Goal: Task Accomplishment & Management: Use online tool/utility

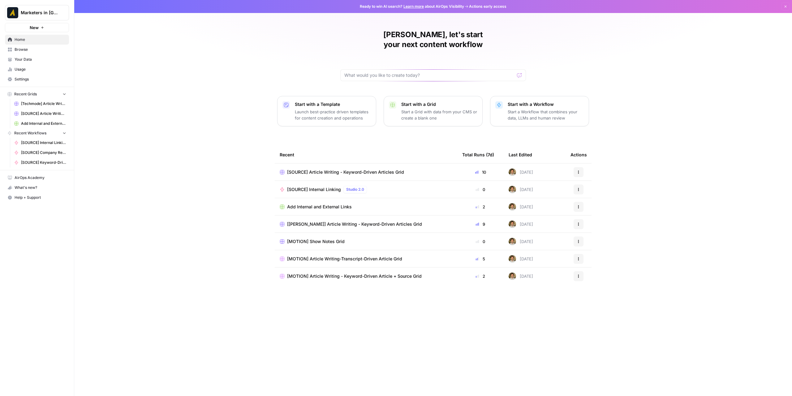
click at [32, 48] on span "Browse" at bounding box center [41, 50] width 52 height 6
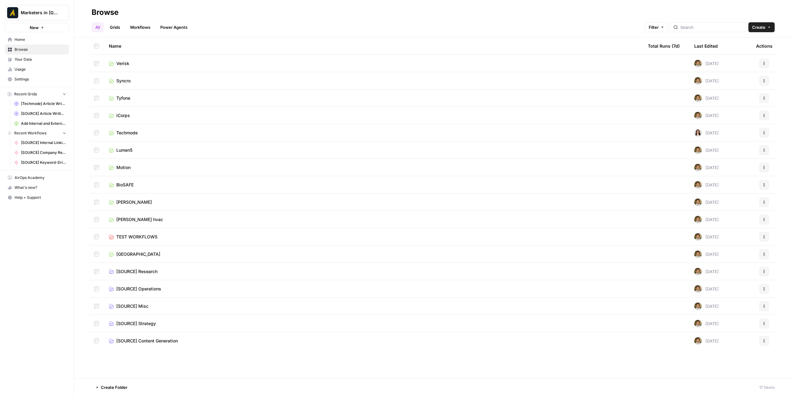
click at [120, 26] on link "Grids" at bounding box center [115, 27] width 18 height 10
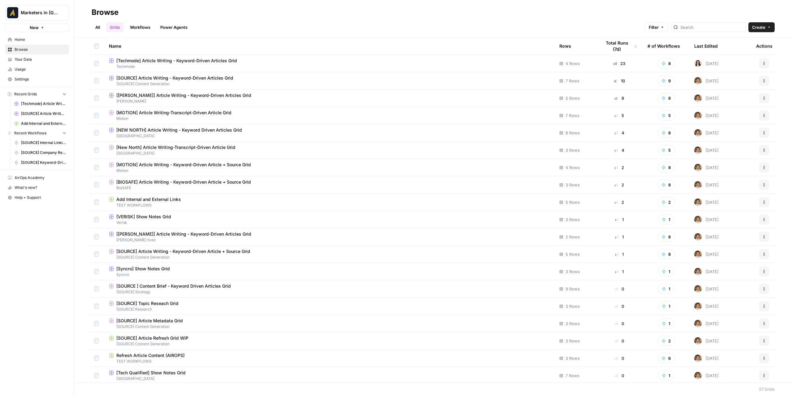
click at [105, 26] on ul "All Grids Workflows Power Agents" at bounding box center [142, 27] width 100 height 10
click at [101, 25] on link "All" at bounding box center [98, 27] width 12 height 10
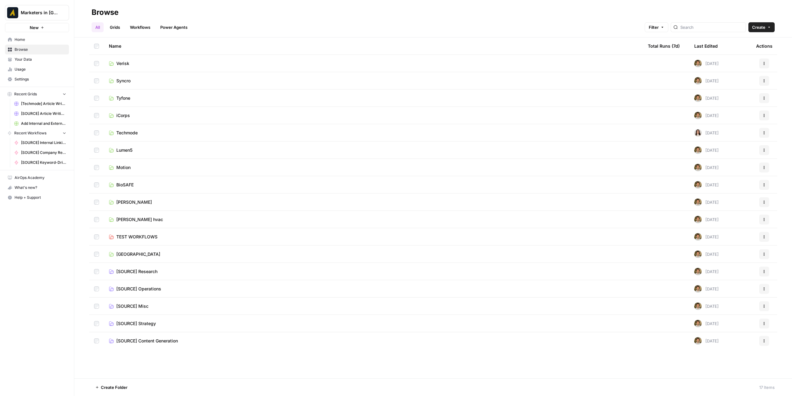
click at [130, 184] on span "BioSAFE" at bounding box center [124, 185] width 17 height 6
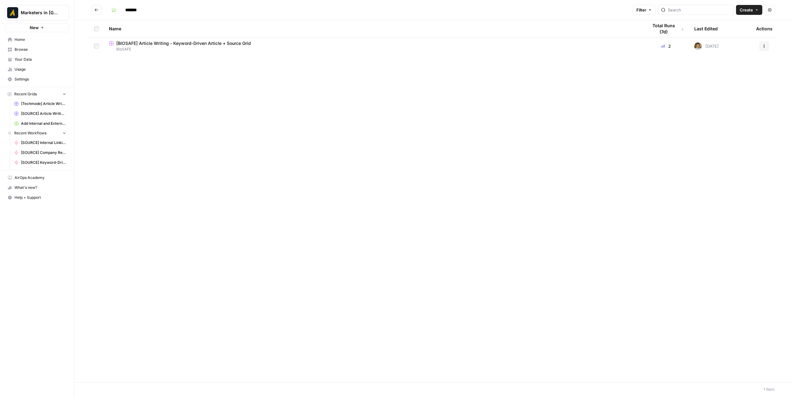
click at [157, 41] on span "[BIOSAFE] Article Writing - Keyword-Driven Article + Source Grid" at bounding box center [183, 43] width 135 height 6
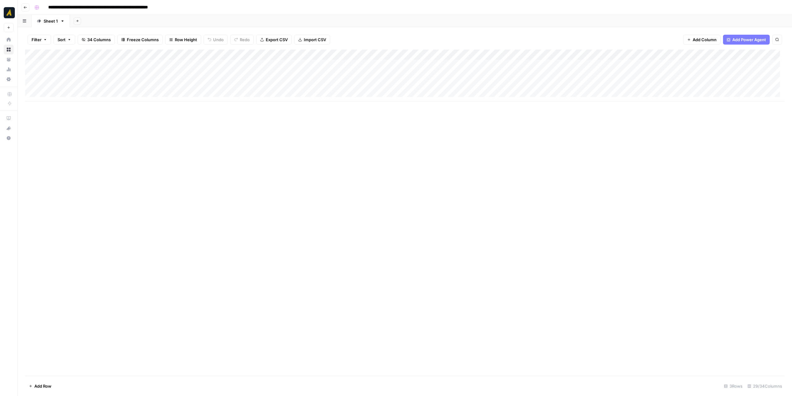
click at [90, 75] on div "Add Column" at bounding box center [404, 75] width 759 height 52
click at [389, 74] on div "Add Column" at bounding box center [404, 75] width 759 height 52
click at [86, 87] on div "Add Column" at bounding box center [404, 75] width 759 height 52
click at [28, 8] on button "Go back" at bounding box center [25, 7] width 8 height 8
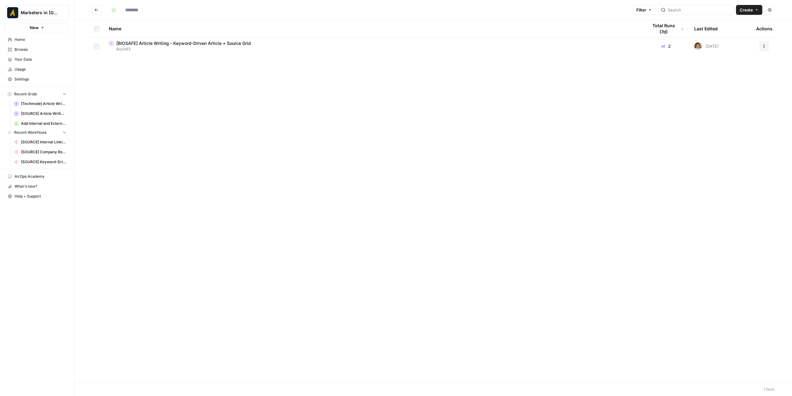
type input "*******"
click at [100, 10] on button "Go back" at bounding box center [97, 10] width 10 height 10
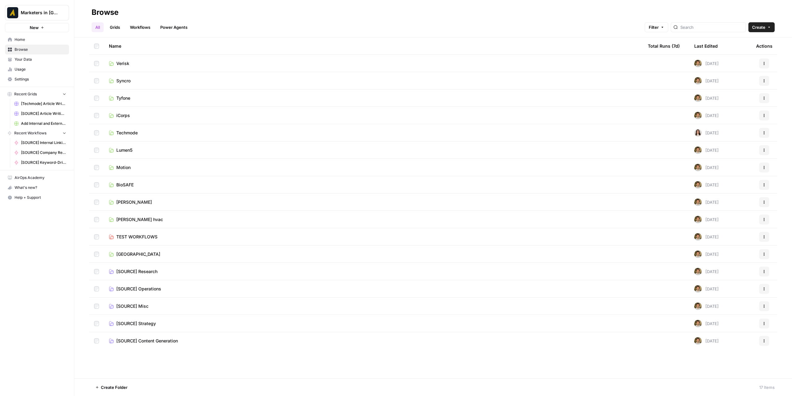
click at [139, 181] on td "BioSAFE" at bounding box center [373, 184] width 539 height 17
click at [130, 182] on span "BioSAFE" at bounding box center [124, 185] width 17 height 6
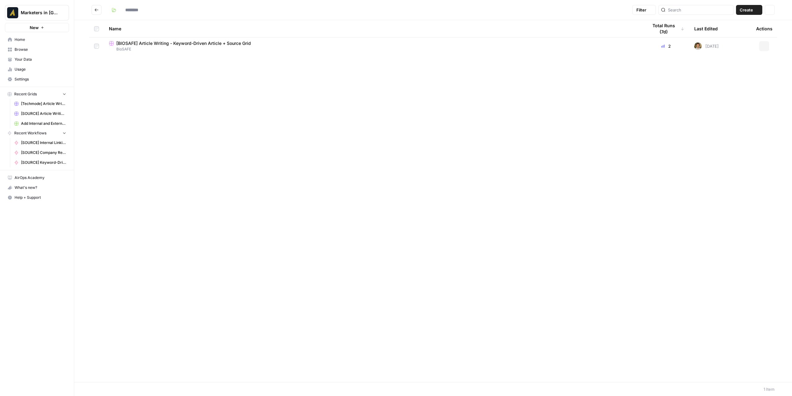
type input "*******"
click at [98, 11] on icon "Go back" at bounding box center [96, 10] width 4 height 4
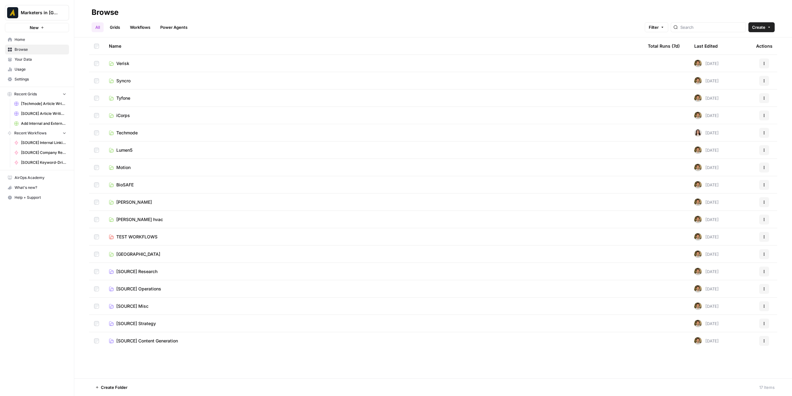
click at [149, 341] on span "[SOURCE] Content Generation" at bounding box center [147, 340] width 62 height 6
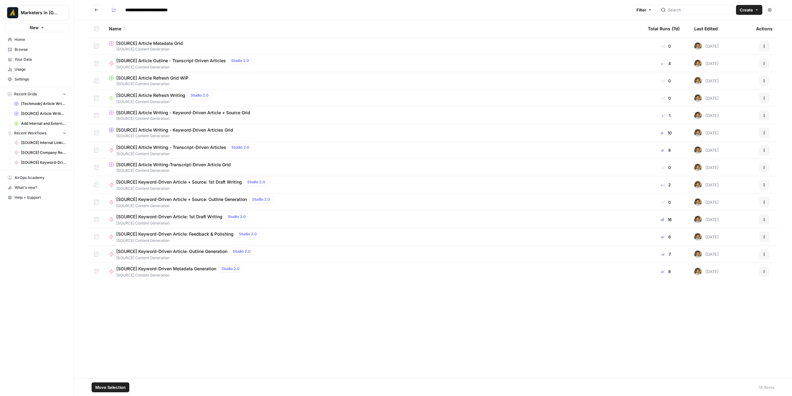
click at [759, 165] on div "Actions" at bounding box center [764, 167] width 16 height 10
click at [762, 166] on icon "button" at bounding box center [764, 167] width 4 height 4
click at [731, 180] on span "Duplicate" at bounding box center [736, 182] width 49 height 6
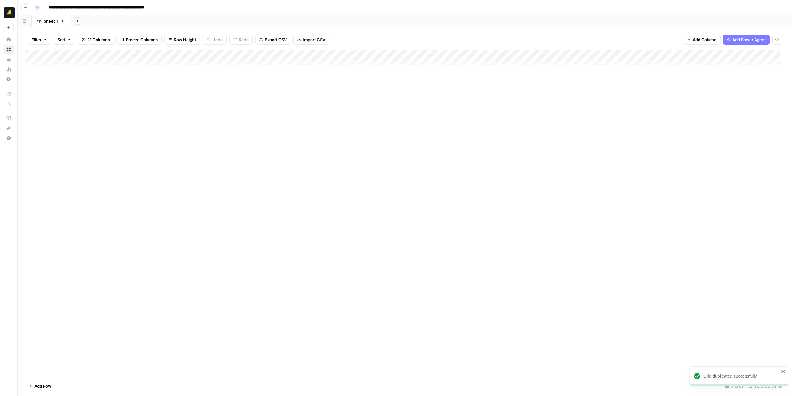
click at [59, 5] on input "**********" at bounding box center [113, 7] width 137 height 10
drag, startPoint x: 67, startPoint y: 7, endPoint x: 49, endPoint y: 8, distance: 17.4
click at [49, 8] on input "**********" at bounding box center [113, 7] width 137 height 10
click at [165, 8] on input "**********" at bounding box center [114, 7] width 138 height 10
drag, startPoint x: 164, startPoint y: 8, endPoint x: 186, endPoint y: 8, distance: 22.0
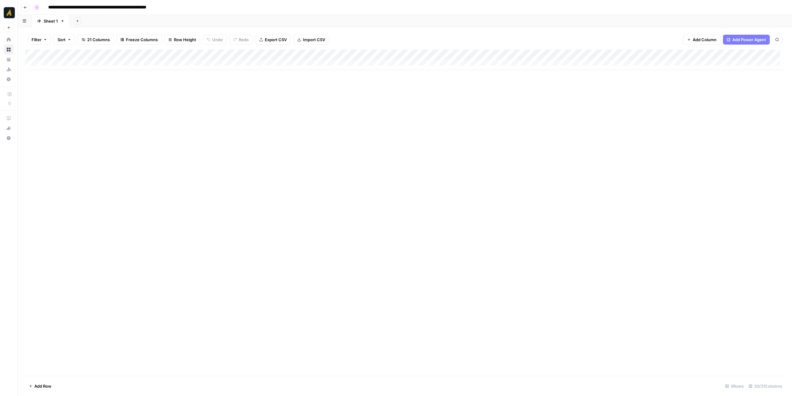
click at [186, 8] on div "**********" at bounding box center [409, 7] width 754 height 10
type input "**********"
click at [26, 8] on icon "button" at bounding box center [26, 8] width 4 height 4
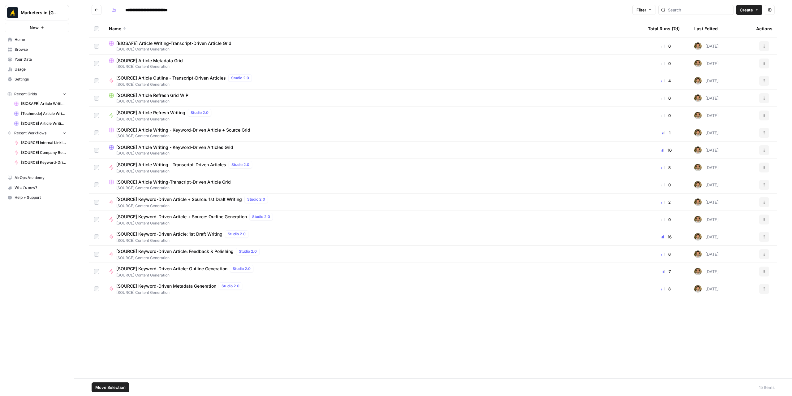
click at [119, 385] on span "Move Selection" at bounding box center [110, 387] width 30 height 6
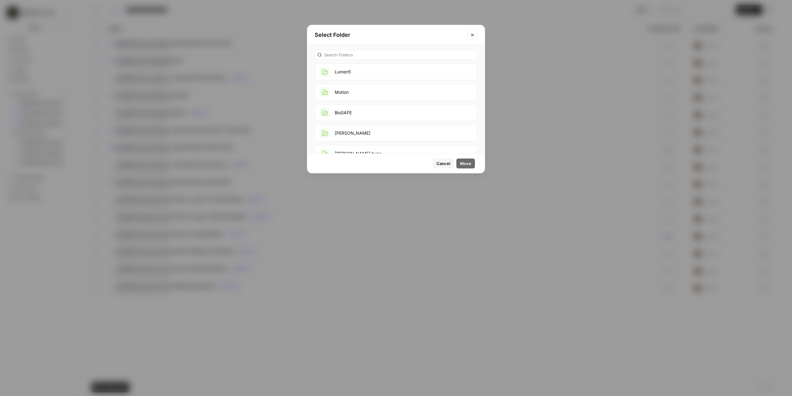
scroll to position [124, 0]
click at [366, 114] on button "BioSAFE" at bounding box center [396, 111] width 163 height 17
click at [462, 162] on span "Move" at bounding box center [465, 163] width 11 height 6
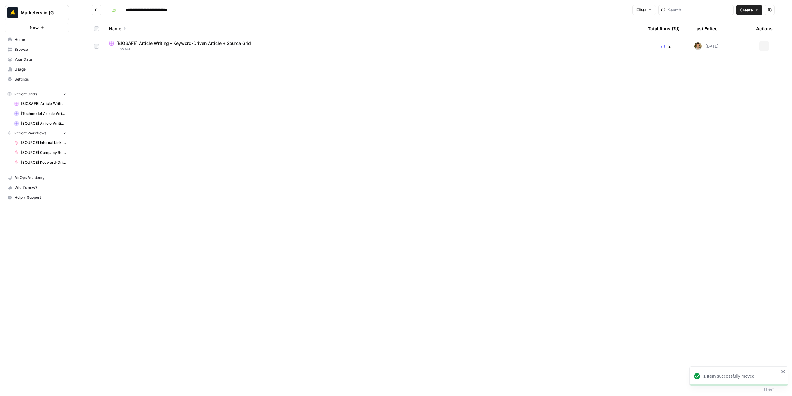
type input "*******"
click at [191, 44] on span "[BIOSAFE] Article Writing - Keyword-Driven Article + Source Grid" at bounding box center [183, 43] width 135 height 6
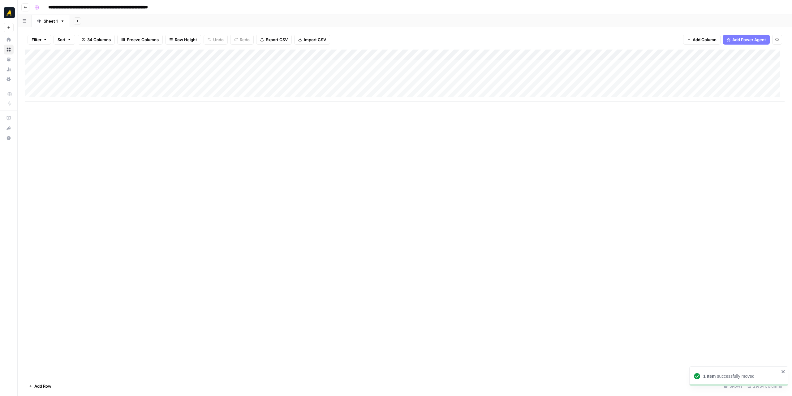
click at [130, 76] on div "Add Column" at bounding box center [404, 75] width 759 height 52
click at [426, 76] on div "Add Column" at bounding box center [404, 75] width 759 height 52
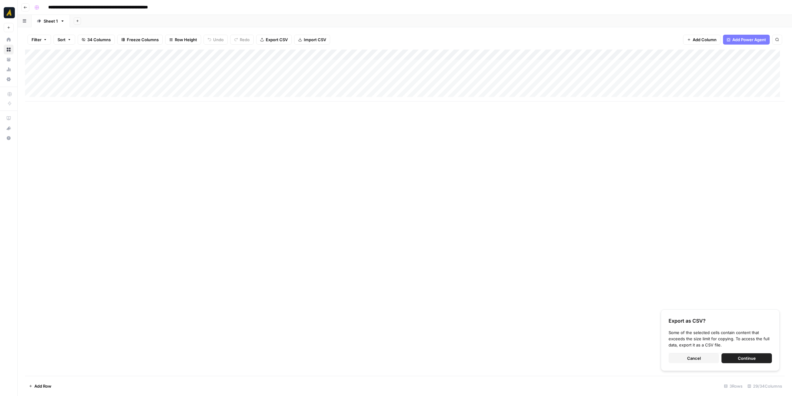
click at [26, 7] on icon "button" at bounding box center [26, 8] width 4 height 4
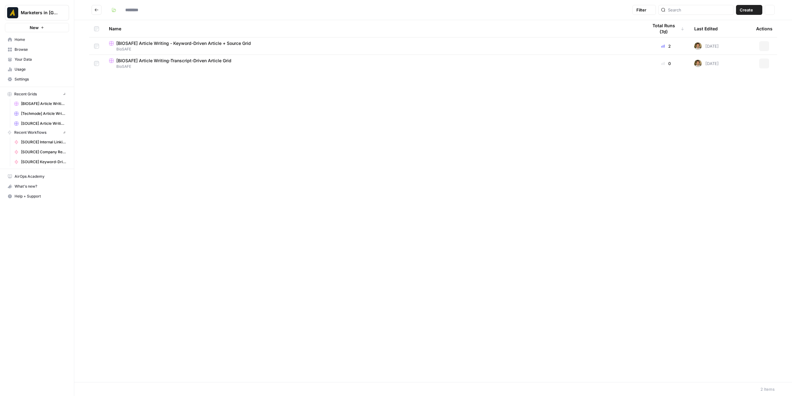
type input "*******"
click at [142, 60] on span "[BIOSAFE] Article Writing-Transcript-Driven Article Grid" at bounding box center [173, 61] width 115 height 6
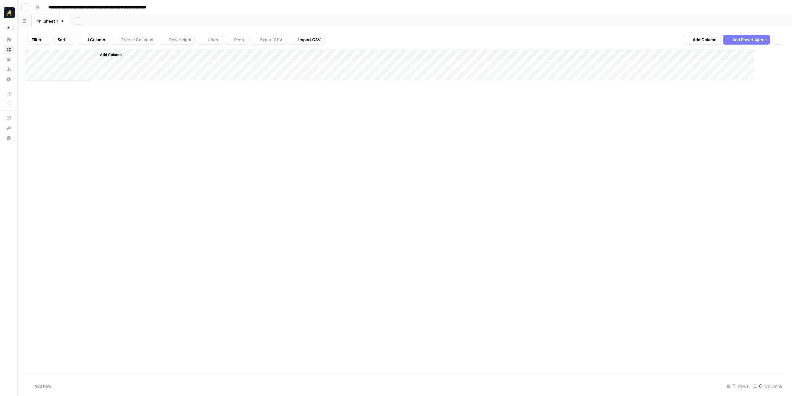
type input "**********"
click at [109, 62] on div "Add Column" at bounding box center [404, 59] width 759 height 20
drag, startPoint x: 145, startPoint y: 102, endPoint x: 136, endPoint y: 101, distance: 9.3
click at [145, 102] on div "Add Column" at bounding box center [404, 212] width 759 height 326
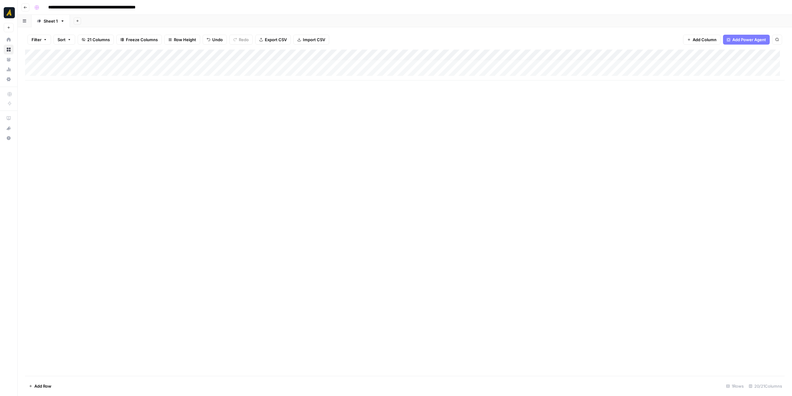
click at [58, 74] on div "Add Column" at bounding box center [404, 64] width 759 height 31
click at [57, 82] on div "Add Column" at bounding box center [404, 69] width 759 height 41
click at [127, 62] on div "Add Column" at bounding box center [404, 75] width 759 height 52
click at [64, 66] on div "Add Column" at bounding box center [404, 75] width 759 height 52
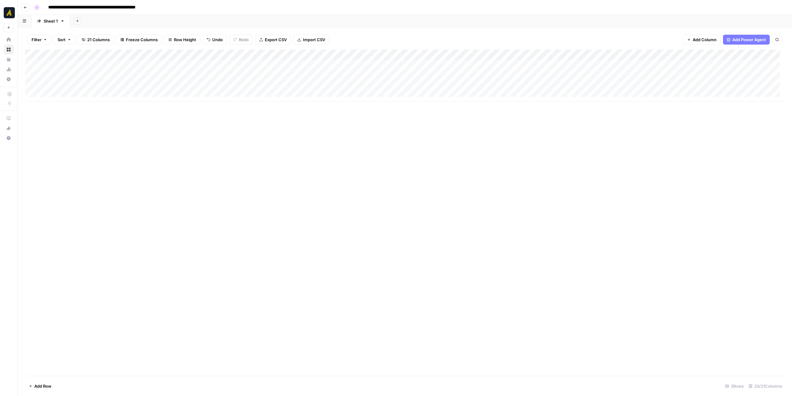
click at [301, 64] on div "Add Column" at bounding box center [404, 75] width 759 height 52
click at [511, 31] on p at bounding box center [594, 31] width 198 height 8
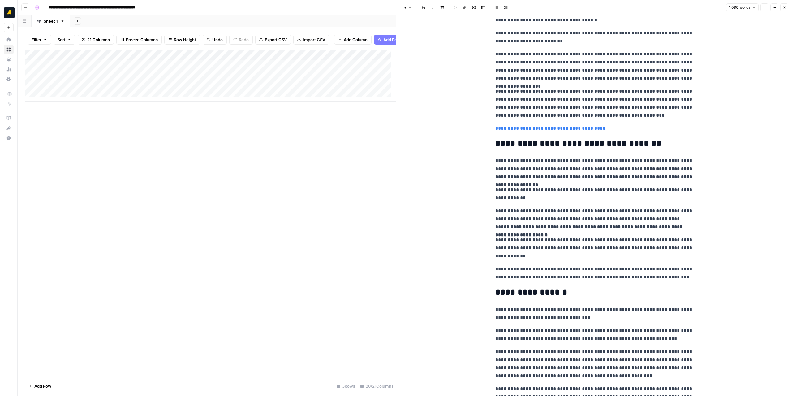
click at [788, 6] on button "Close" at bounding box center [784, 7] width 8 height 8
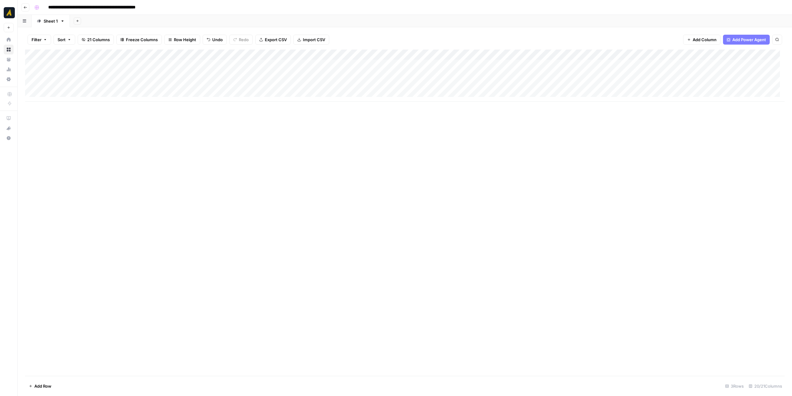
click at [365, 65] on div "Add Column" at bounding box center [404, 75] width 759 height 52
click at [358, 63] on div "Add Column" at bounding box center [404, 75] width 759 height 52
click at [569, 34] on p at bounding box center [594, 31] width 198 height 8
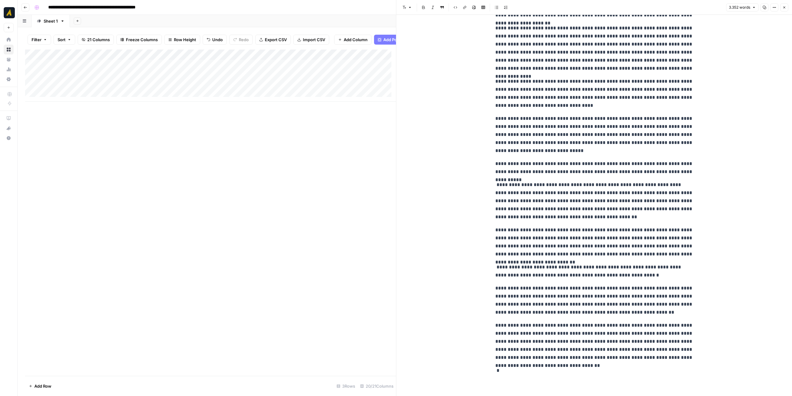
click at [785, 10] on button "Close" at bounding box center [784, 7] width 8 height 8
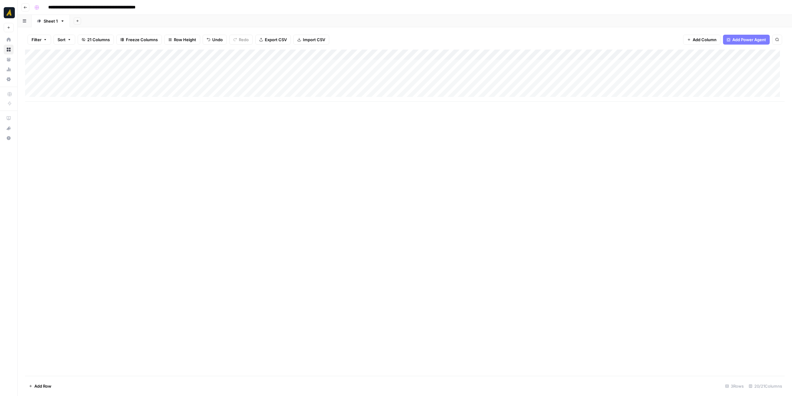
click at [486, 65] on div "Add Column" at bounding box center [404, 75] width 759 height 52
click at [534, 34] on p at bounding box center [594, 31] width 198 height 8
click at [529, 56] on div "**********" at bounding box center [593, 205] width 205 height 381
click at [516, 46] on p at bounding box center [594, 44] width 198 height 8
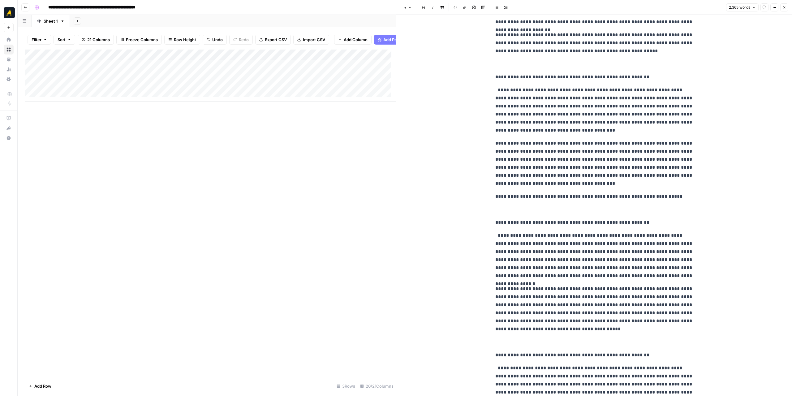
scroll to position [1460, 0]
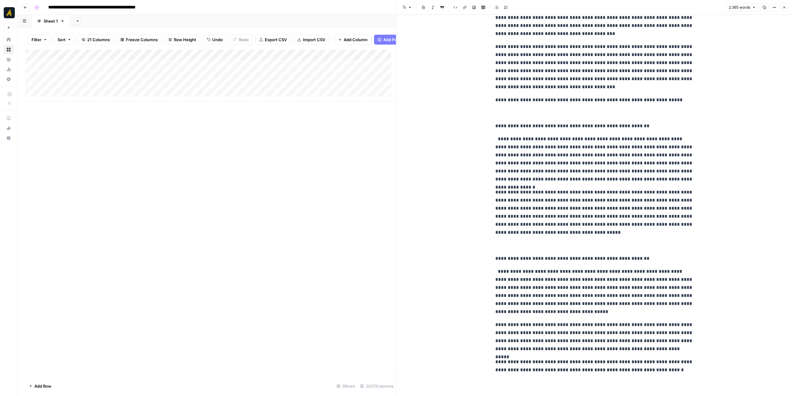
click at [786, 7] on button "Close" at bounding box center [784, 7] width 8 height 8
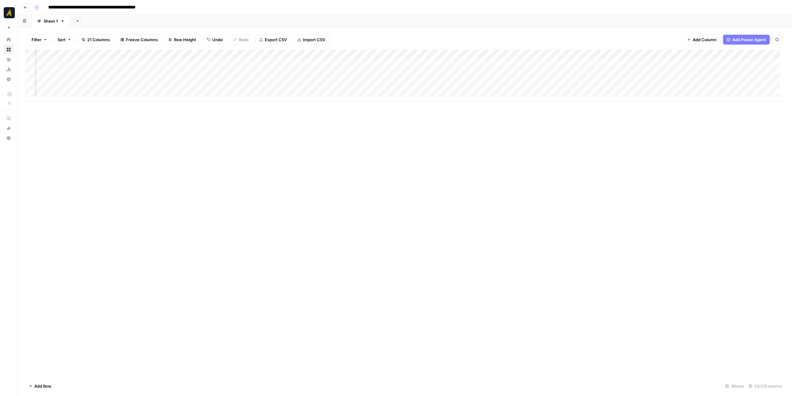
scroll to position [0, 143]
click at [287, 65] on div "Add Column" at bounding box center [404, 75] width 759 height 52
click at [509, 31] on p at bounding box center [594, 31] width 198 height 8
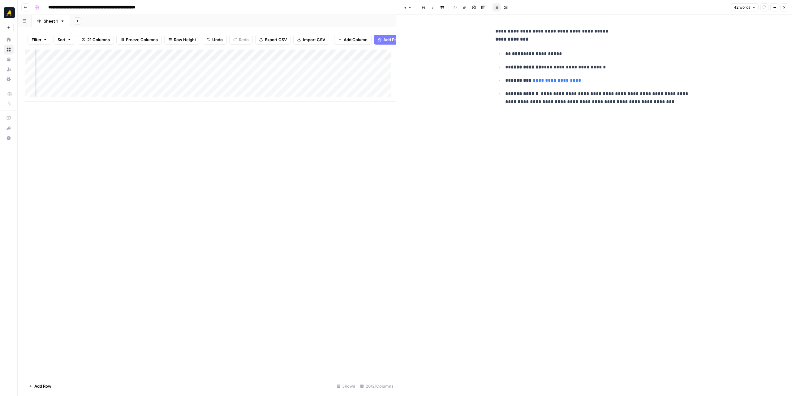
click at [784, 6] on icon "button" at bounding box center [784, 8] width 4 height 4
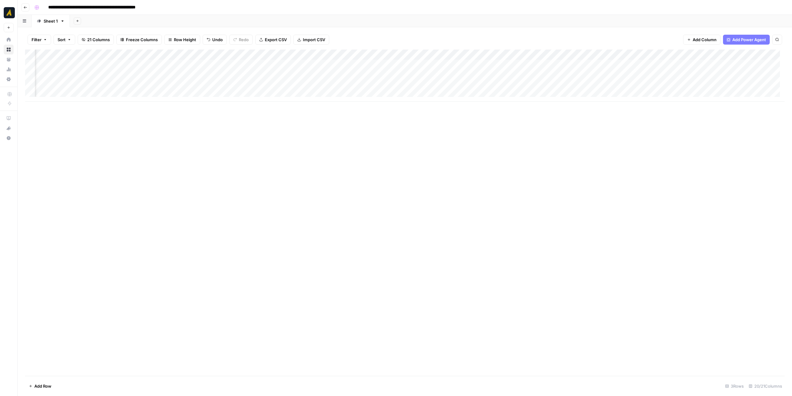
scroll to position [0, 288]
click at [340, 63] on div "Add Column" at bounding box center [404, 75] width 759 height 52
click at [335, 66] on div "Add Column" at bounding box center [404, 75] width 759 height 52
click at [333, 66] on div at bounding box center [304, 64] width 101 height 11
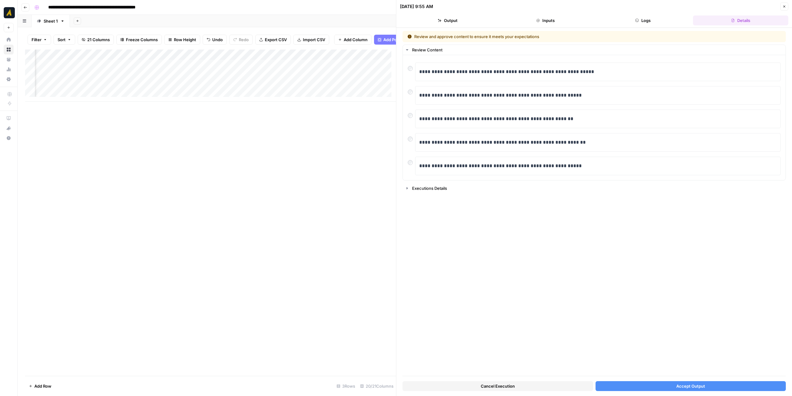
click at [646, 384] on button "Accept Output" at bounding box center [690, 386] width 190 height 10
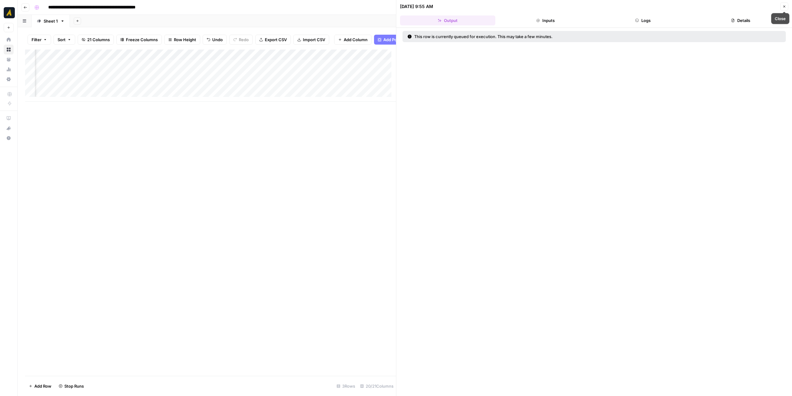
click at [787, 4] on button "Close" at bounding box center [784, 6] width 8 height 8
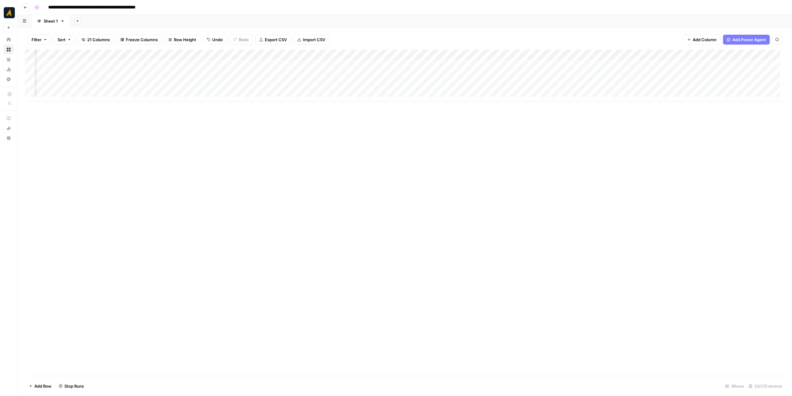
scroll to position [0, 535]
click at [267, 63] on div "Add Column" at bounding box center [404, 75] width 759 height 52
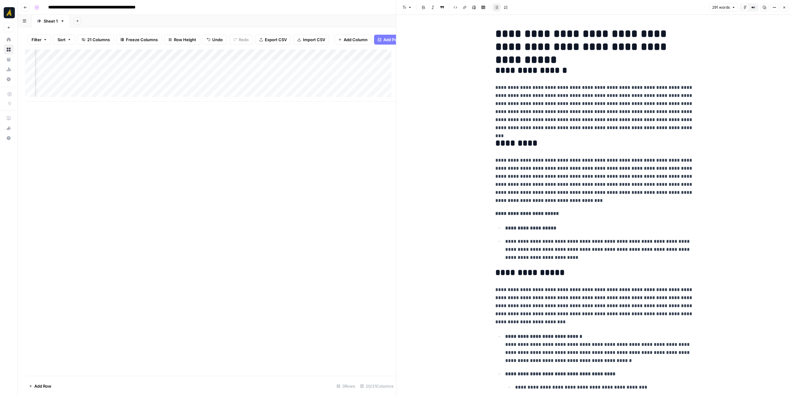
click at [783, 7] on icon "button" at bounding box center [784, 8] width 4 height 4
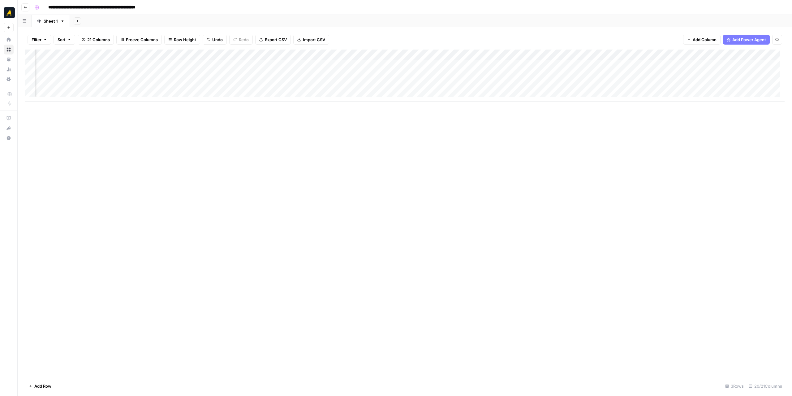
click at [378, 65] on div "Add Column" at bounding box center [404, 75] width 759 height 52
click at [519, 64] on div "Add Column" at bounding box center [404, 75] width 759 height 52
click at [514, 65] on div "Add Column" at bounding box center [404, 75] width 759 height 52
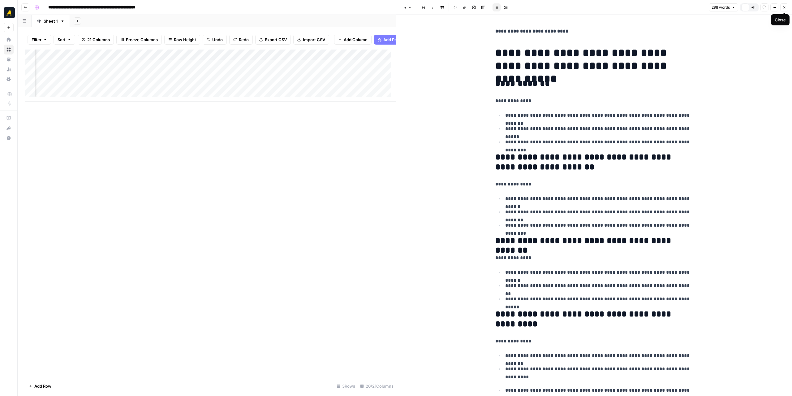
click at [785, 8] on icon "button" at bounding box center [784, 8] width 4 height 4
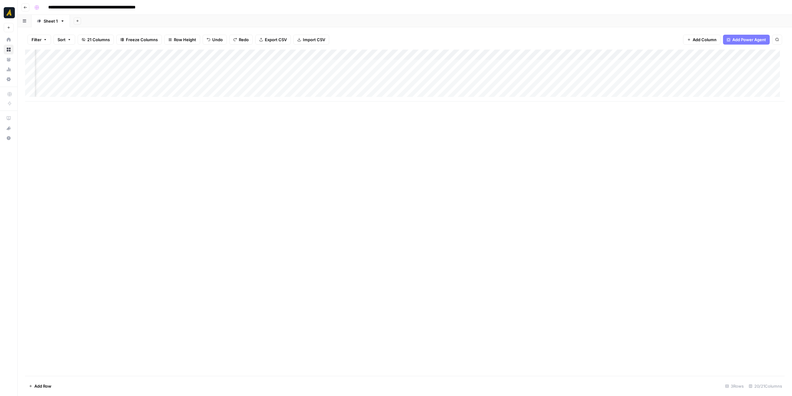
click at [574, 64] on div "Add Column" at bounding box center [404, 75] width 759 height 52
click at [543, 65] on div "Add Column" at bounding box center [404, 75] width 759 height 52
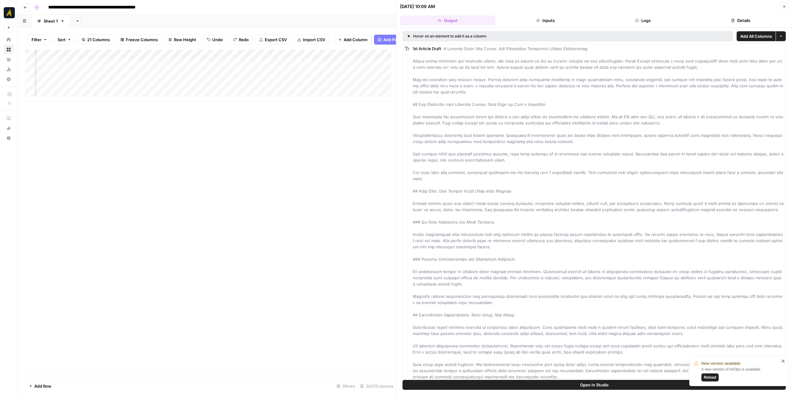
click at [745, 33] on span "Add All Columns" at bounding box center [756, 36] width 32 height 6
click at [785, 6] on icon "button" at bounding box center [784, 7] width 4 height 4
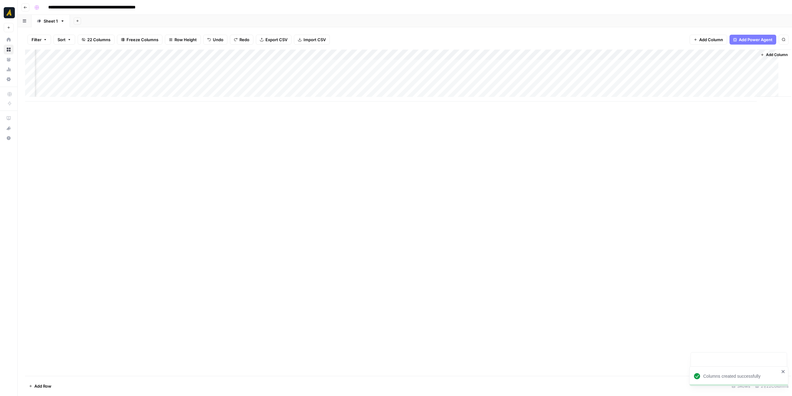
scroll to position [0, 891]
click at [456, 54] on div "Add Column" at bounding box center [404, 75] width 759 height 52
click at [450, 116] on span "Remove Column" at bounding box center [444, 115] width 54 height 6
click at [375, 65] on span "Delete" at bounding box center [373, 64] width 13 height 6
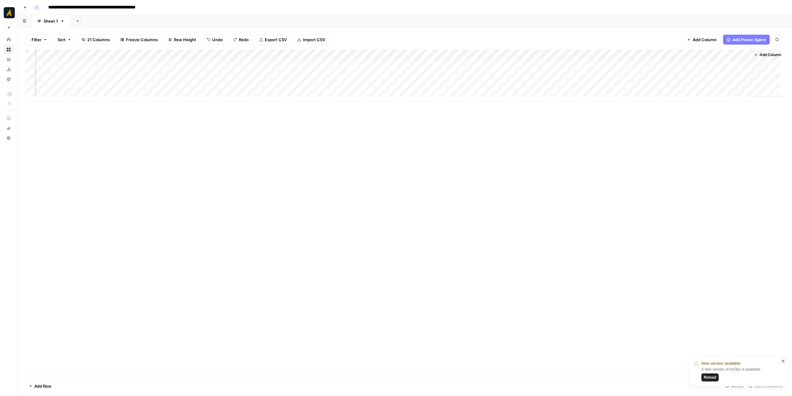
click at [781, 360] on icon "close" at bounding box center [783, 360] width 4 height 5
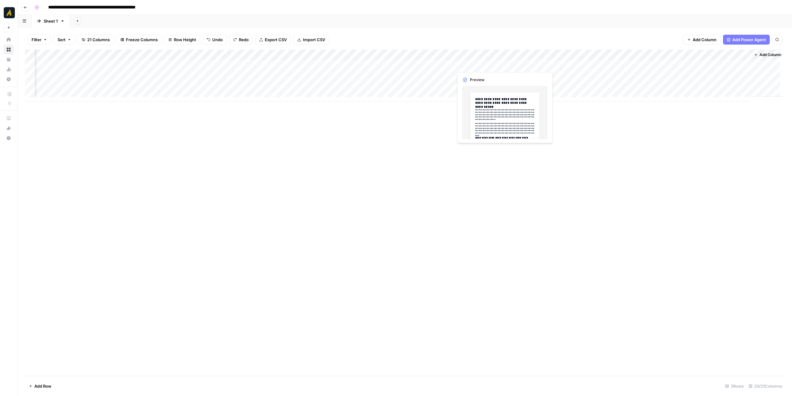
click at [493, 65] on div "Add Column" at bounding box center [404, 75] width 759 height 52
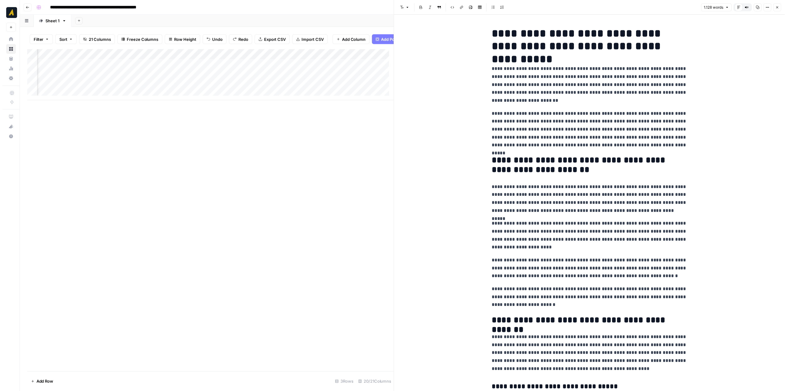
scroll to position [0, 1106]
click at [291, 70] on div "Add Column" at bounding box center [210, 75] width 371 height 52
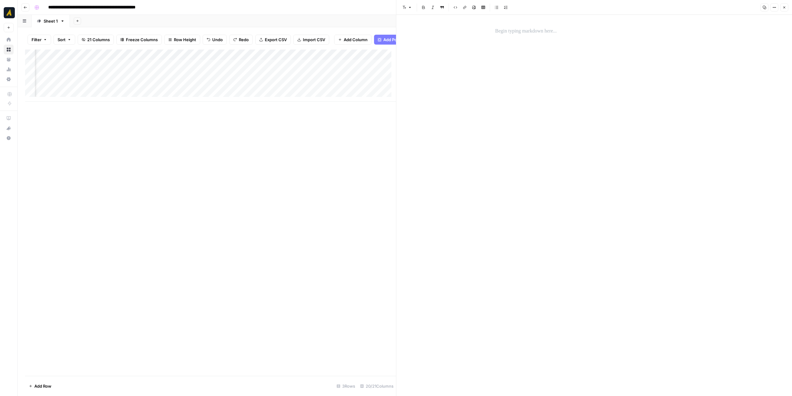
click at [518, 31] on p at bounding box center [594, 31] width 198 height 8
click at [357, 69] on div "Add Column" at bounding box center [210, 75] width 371 height 52
click at [785, 8] on icon "button" at bounding box center [784, 8] width 4 height 4
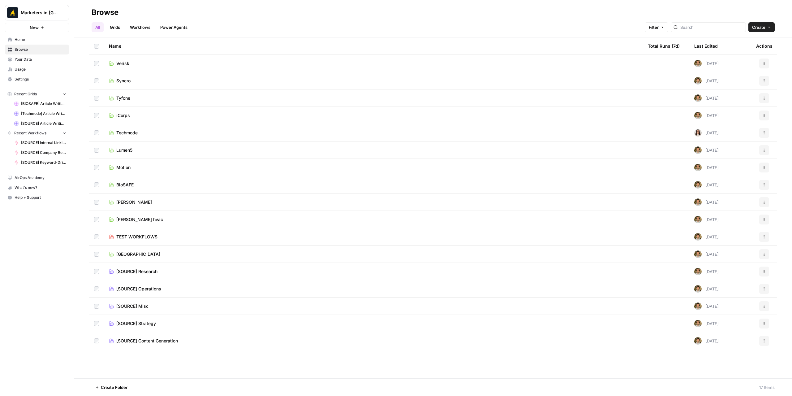
click at [127, 190] on td "BioSAFE" at bounding box center [373, 184] width 539 height 17
click at [129, 186] on span "BioSAFE" at bounding box center [124, 185] width 17 height 6
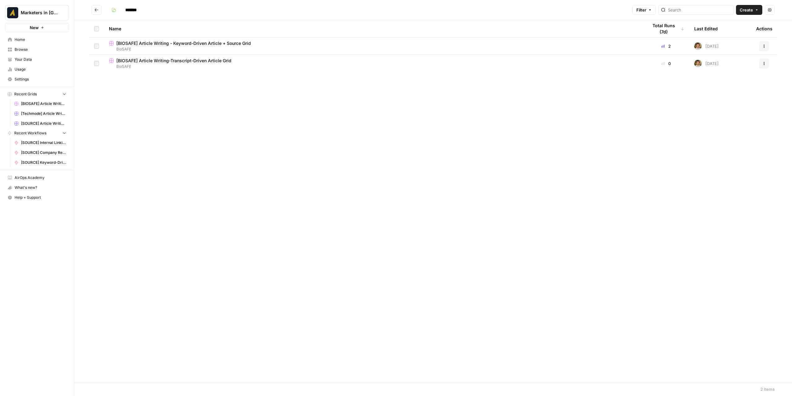
click at [150, 64] on span "BioSAFE" at bounding box center [373, 67] width 529 height 6
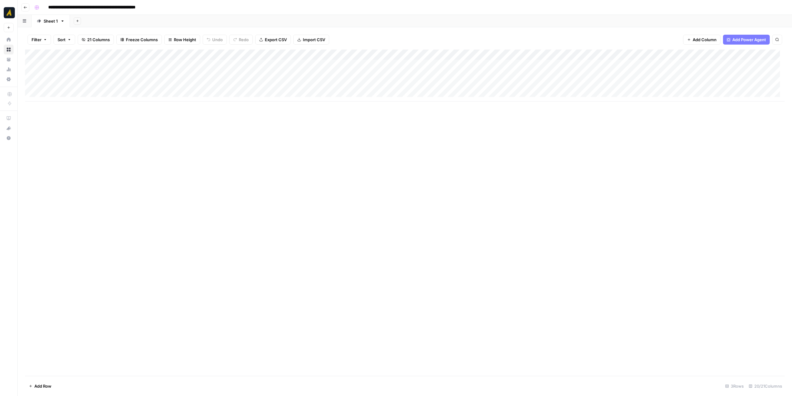
click at [24, 6] on icon "button" at bounding box center [26, 8] width 4 height 4
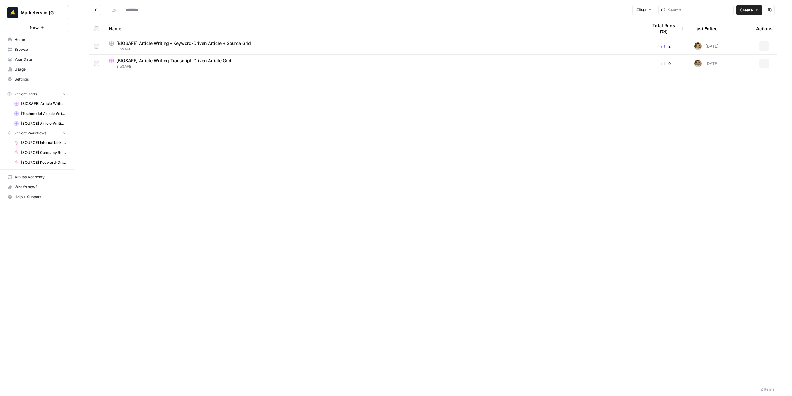
type input "*******"
click at [156, 47] on span "BioSAFE" at bounding box center [373, 49] width 529 height 6
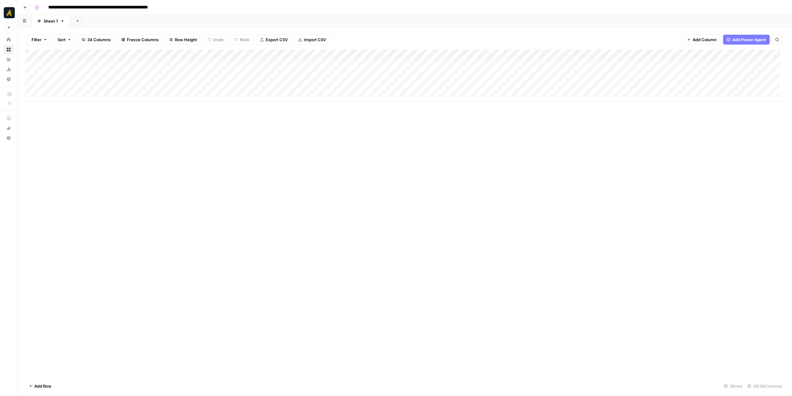
click at [145, 64] on div "Add Column" at bounding box center [404, 75] width 759 height 52
click at [319, 62] on div "Add Column" at bounding box center [404, 75] width 759 height 52
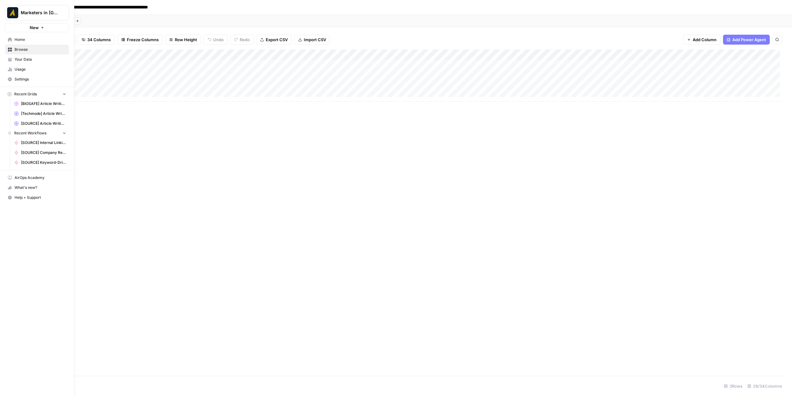
click at [13, 50] on link "Browse" at bounding box center [37, 50] width 64 height 10
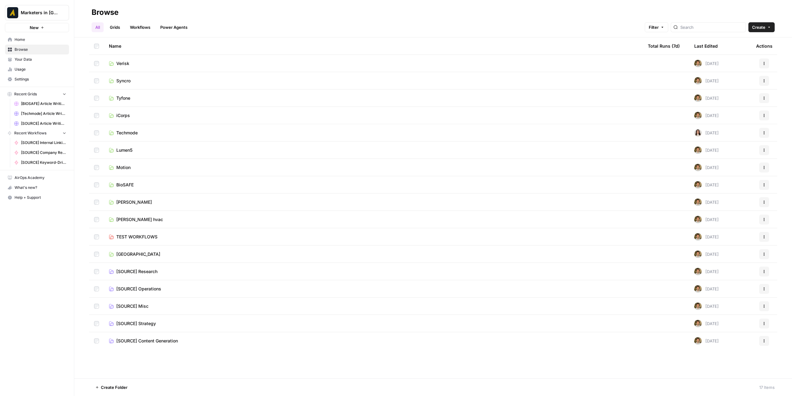
click at [160, 337] on td "[SOURCE] Content Generation" at bounding box center [373, 340] width 539 height 17
click at [156, 341] on span "[SOURCE] Content Generation" at bounding box center [147, 340] width 62 height 6
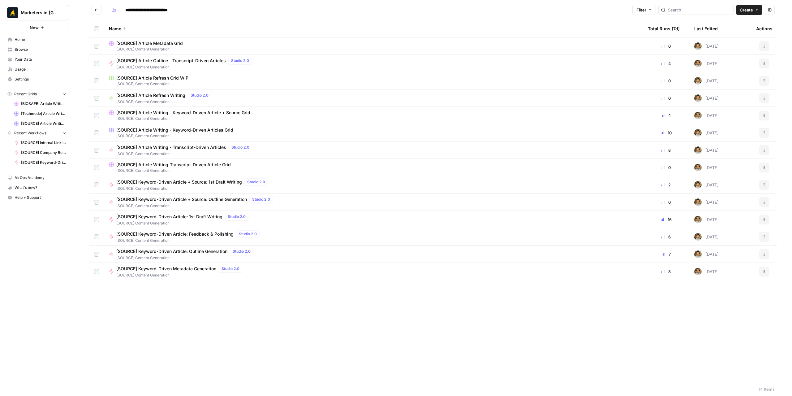
click at [203, 165] on span "[SOURCE] Article Writing-Transcript-Driven Article Grid" at bounding box center [173, 164] width 114 height 6
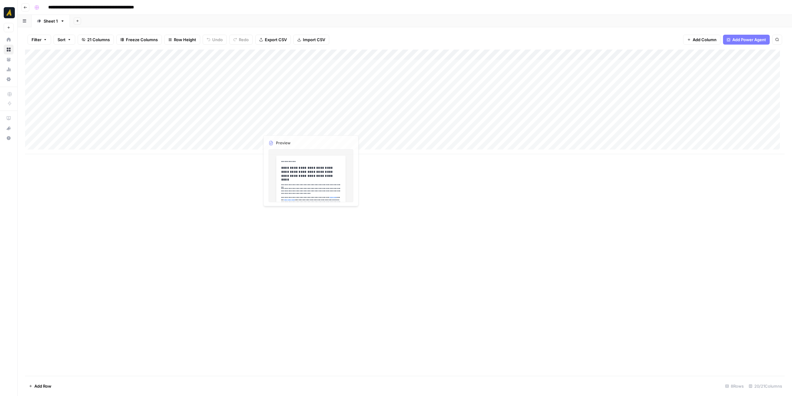
click at [298, 118] on div "Add Column" at bounding box center [404, 101] width 759 height 105
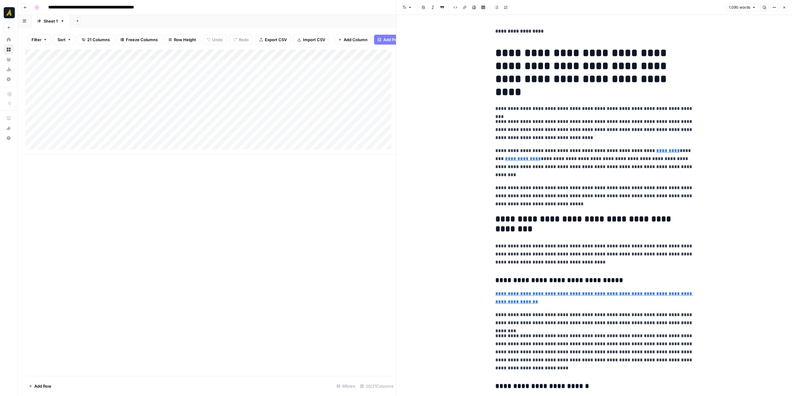
click at [766, 6] on icon "button" at bounding box center [764, 8] width 4 height 4
click at [786, 8] on button "Close" at bounding box center [784, 7] width 8 height 8
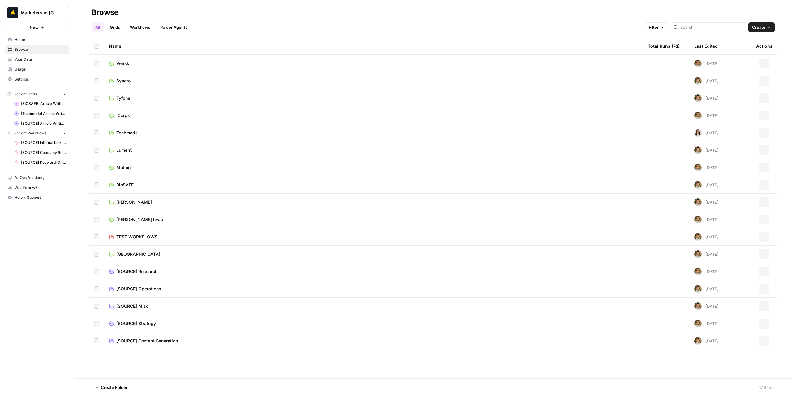
click at [148, 341] on span "[SOURCE] Content Generation" at bounding box center [147, 340] width 62 height 6
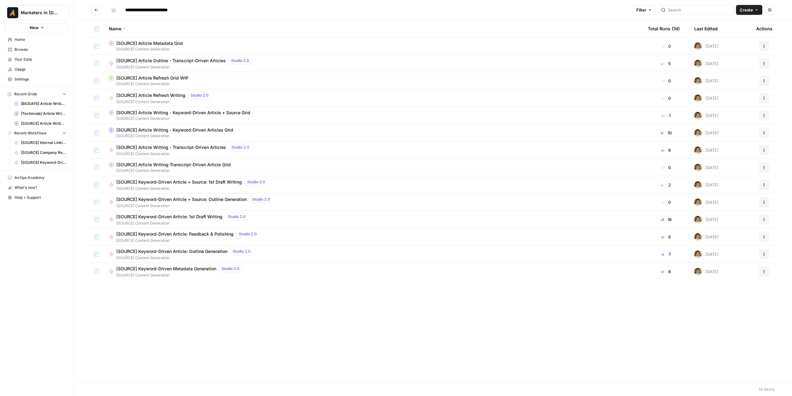
click at [95, 11] on icon "Go back" at bounding box center [96, 10] width 4 height 4
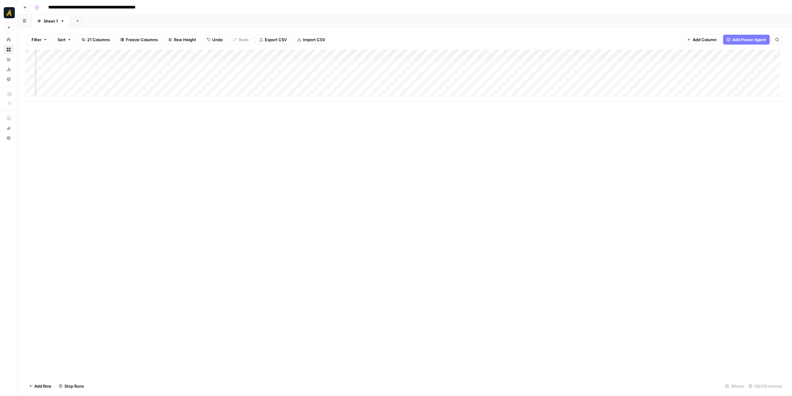
scroll to position [0, 843]
click at [692, 69] on div "Add Column" at bounding box center [404, 75] width 759 height 52
click at [692, 68] on div "Add Column" at bounding box center [404, 75] width 759 height 52
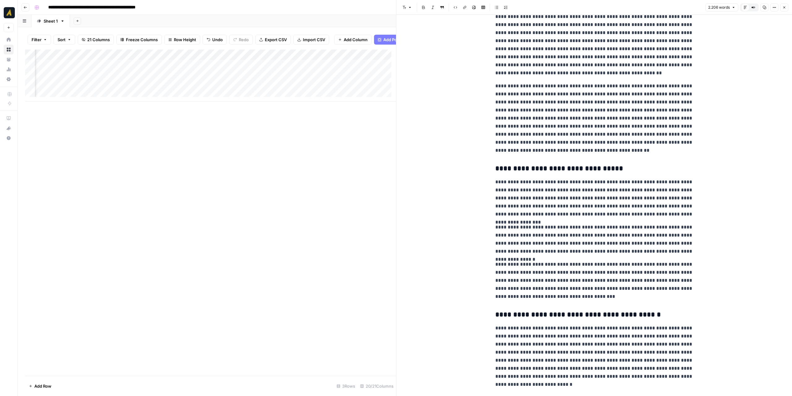
scroll to position [464, 0]
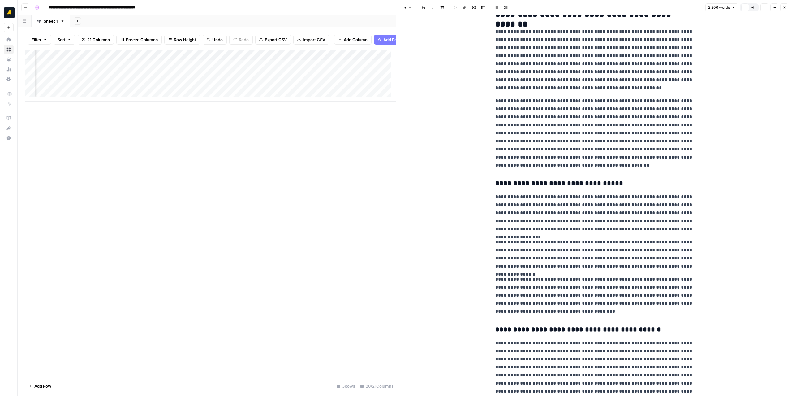
click at [786, 10] on button "Close" at bounding box center [784, 7] width 8 height 8
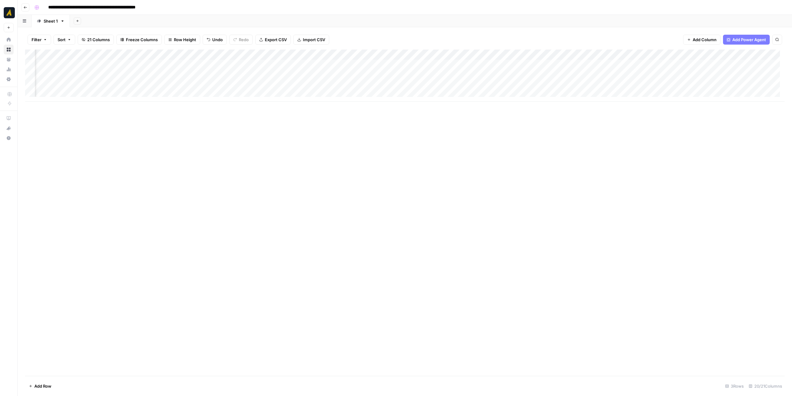
scroll to position [0, 736]
click at [597, 64] on div "Add Column" at bounding box center [404, 75] width 759 height 52
click at [701, 64] on div "Add Column" at bounding box center [404, 75] width 759 height 52
click at [559, 63] on div "Add Column" at bounding box center [404, 75] width 759 height 52
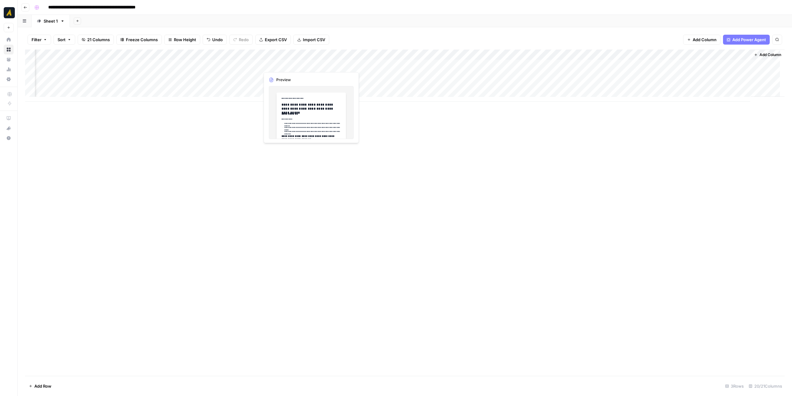
click at [296, 62] on div "Add Column" at bounding box center [404, 75] width 759 height 52
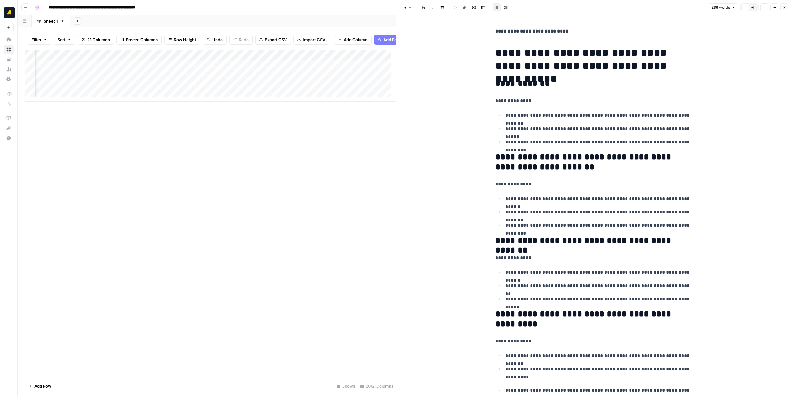
click at [255, 70] on div "Add Column" at bounding box center [210, 75] width 371 height 52
click at [787, 9] on button "Close" at bounding box center [784, 7] width 8 height 8
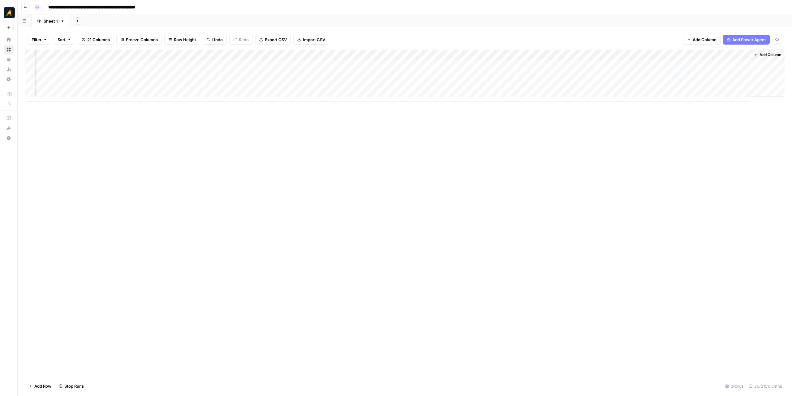
scroll to position [0, 836]
click at [291, 60] on div "Add Column" at bounding box center [404, 75] width 759 height 52
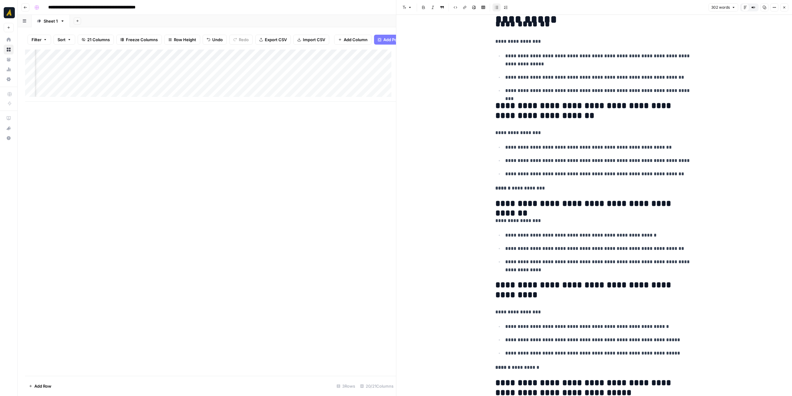
scroll to position [62, 0]
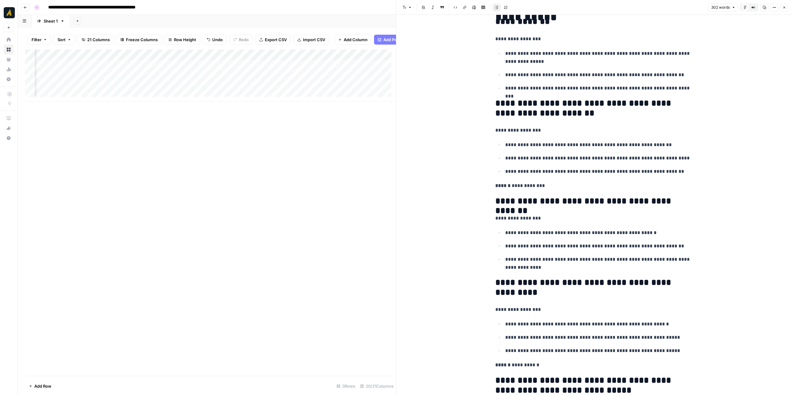
click at [261, 70] on div "Add Column" at bounding box center [210, 75] width 371 height 52
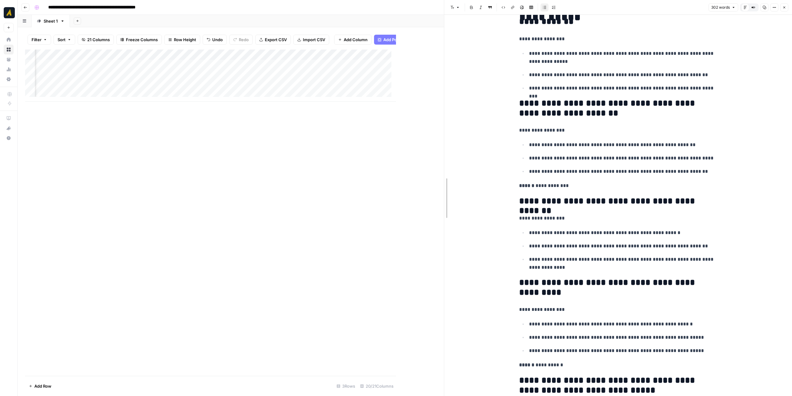
drag, startPoint x: 397, startPoint y: 124, endPoint x: 445, endPoint y: 126, distance: 48.0
click at [294, 65] on div "Add Column" at bounding box center [234, 75] width 419 height 52
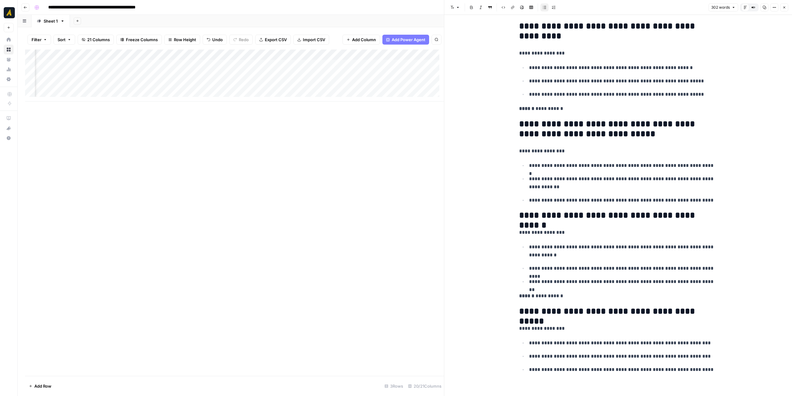
scroll to position [0, 338]
click at [158, 64] on div "Add Column" at bounding box center [234, 75] width 419 height 52
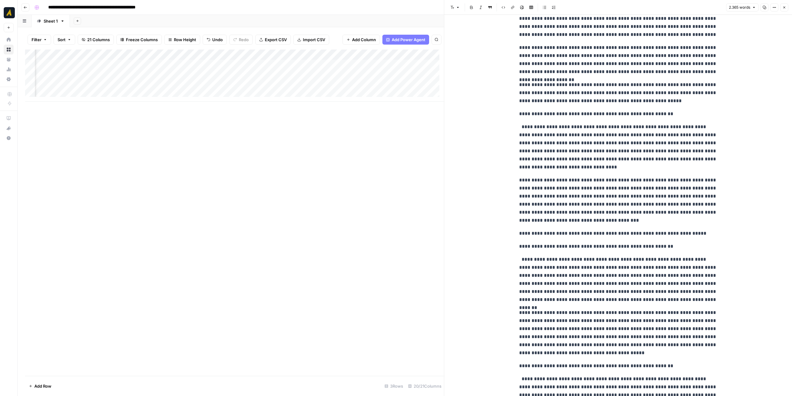
scroll to position [1268, 0]
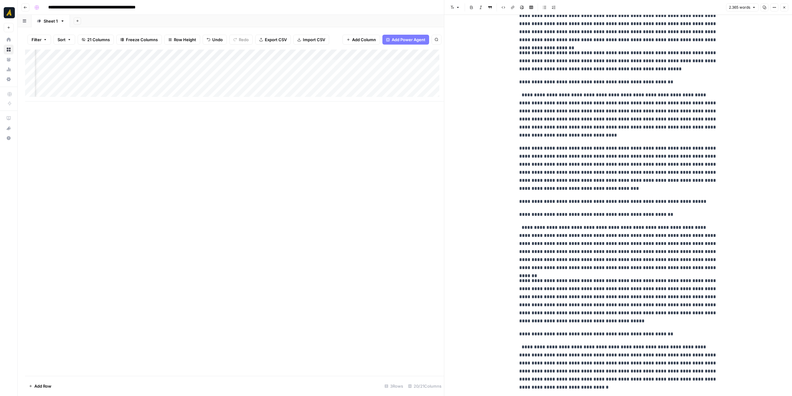
click at [782, 7] on icon "button" at bounding box center [784, 8] width 4 height 4
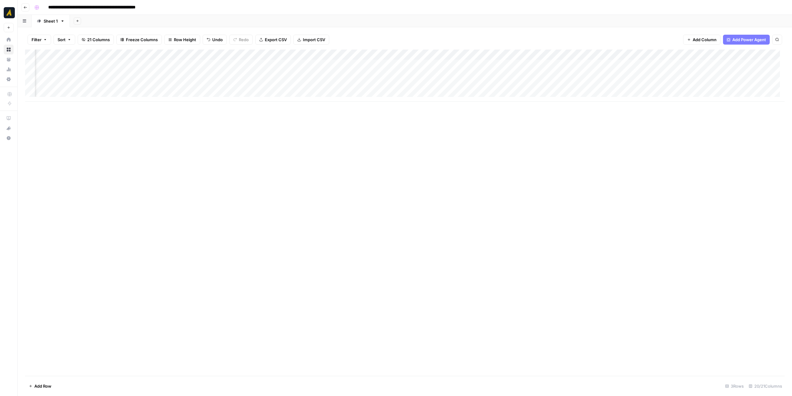
scroll to position [0, 657]
click at [481, 64] on div "Add Column" at bounding box center [404, 75] width 759 height 52
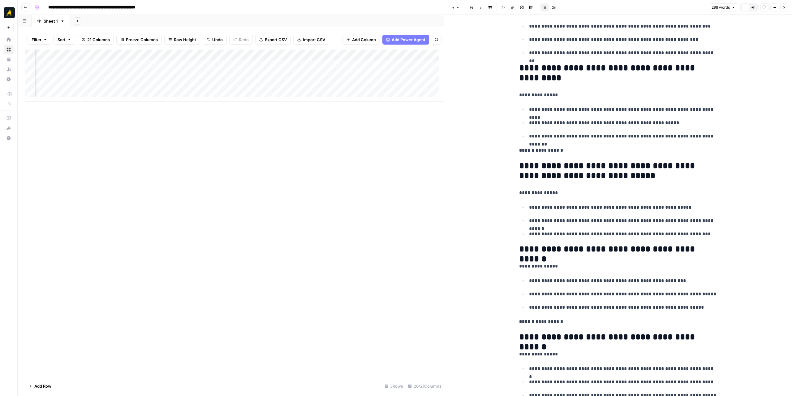
scroll to position [247, 0]
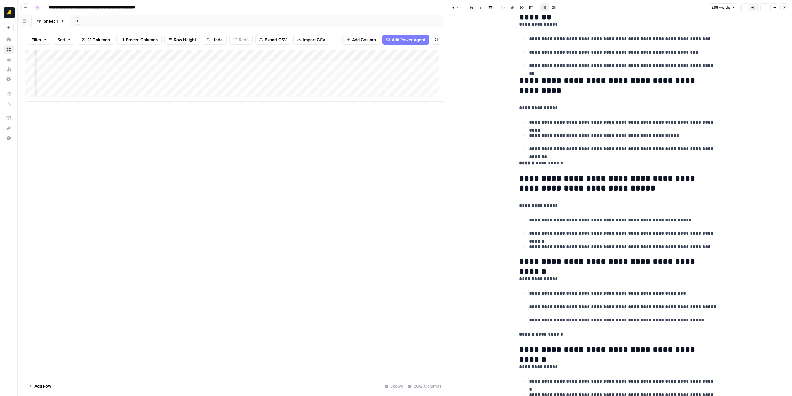
drag, startPoint x: 286, startPoint y: 101, endPoint x: 305, endPoint y: 101, distance: 18.9
click at [305, 101] on div "Add Column" at bounding box center [234, 75] width 419 height 52
click at [267, 55] on div "Add Column" at bounding box center [234, 75] width 419 height 52
click at [224, 113] on span "Edit Workflow" at bounding box center [230, 115] width 54 height 6
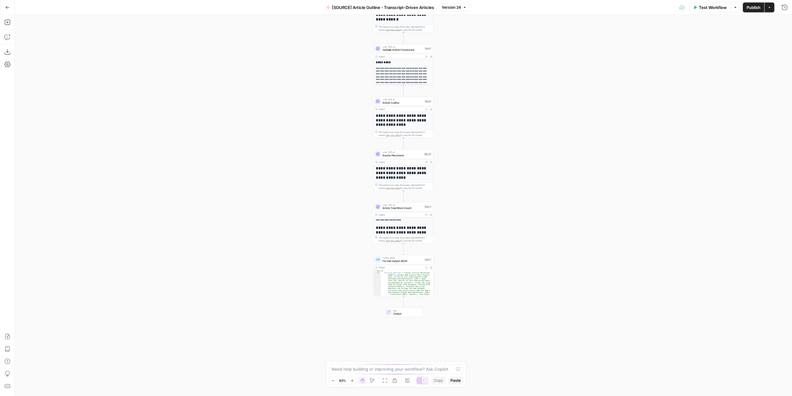
click at [464, 228] on div "**********" at bounding box center [403, 205] width 777 height 381
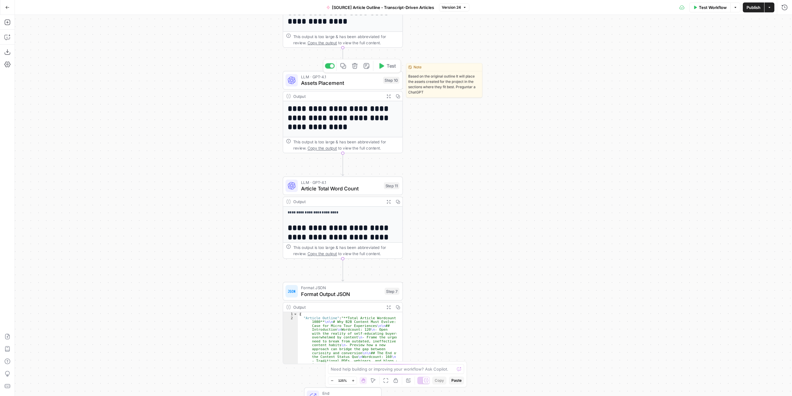
click at [353, 85] on span "Assets Placement" at bounding box center [340, 83] width 79 height 8
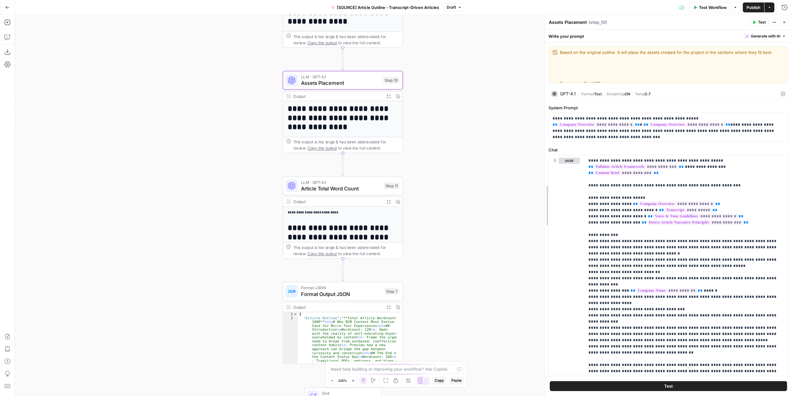
drag, startPoint x: 623, startPoint y: 210, endPoint x: 394, endPoint y: 209, distance: 229.2
click at [394, 209] on body "**********" at bounding box center [396, 198] width 792 height 396
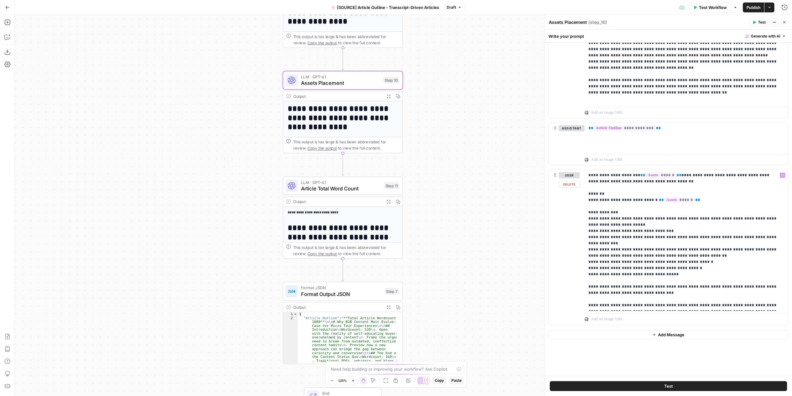
scroll to position [285, 0]
click at [693, 197] on p "**********" at bounding box center [683, 240] width 191 height 136
drag, startPoint x: 744, startPoint y: 217, endPoint x: 738, endPoint y: 217, distance: 6.2
click at [738, 217] on p "**********" at bounding box center [683, 240] width 191 height 136
click at [639, 224] on p "**********" at bounding box center [683, 240] width 191 height 136
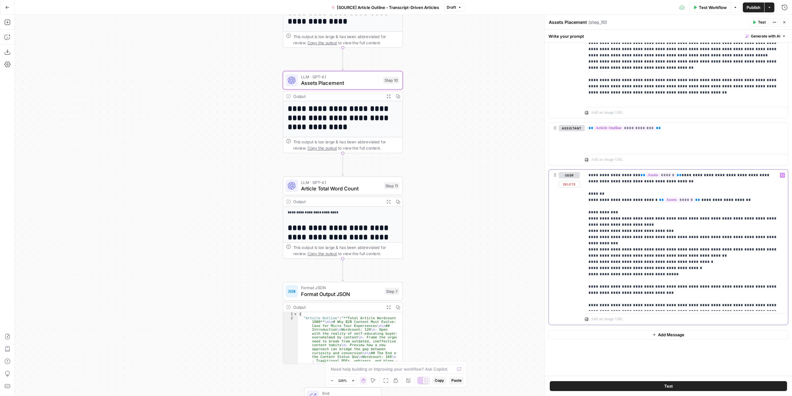
click at [675, 266] on p "**********" at bounding box center [683, 240] width 191 height 136
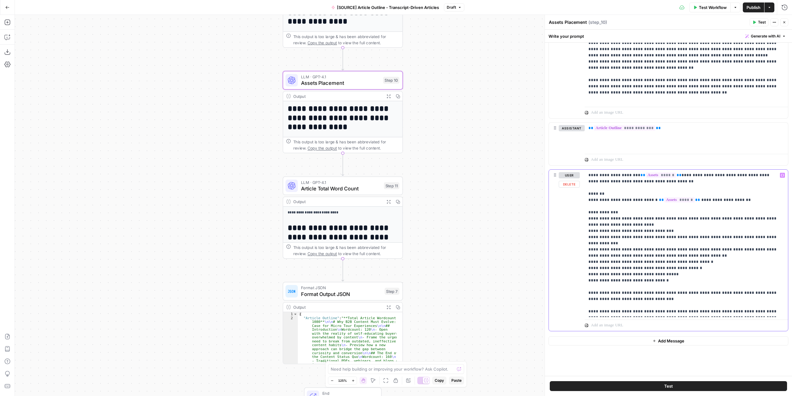
click at [777, 176] on p "**********" at bounding box center [683, 243] width 191 height 142
click at [681, 273] on p "**********" at bounding box center [683, 243] width 191 height 142
click at [781, 175] on icon "button" at bounding box center [782, 174] width 3 height 3
click at [405, 256] on button "Select variable Assets" at bounding box center [404, 256] width 77 height 10
click at [749, 8] on span "Publish" at bounding box center [753, 7] width 14 height 6
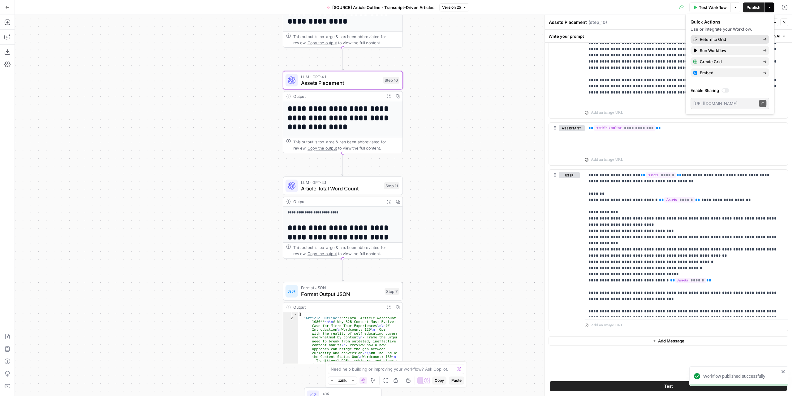
click at [738, 41] on span "Return to Grid" at bounding box center [729, 39] width 58 height 6
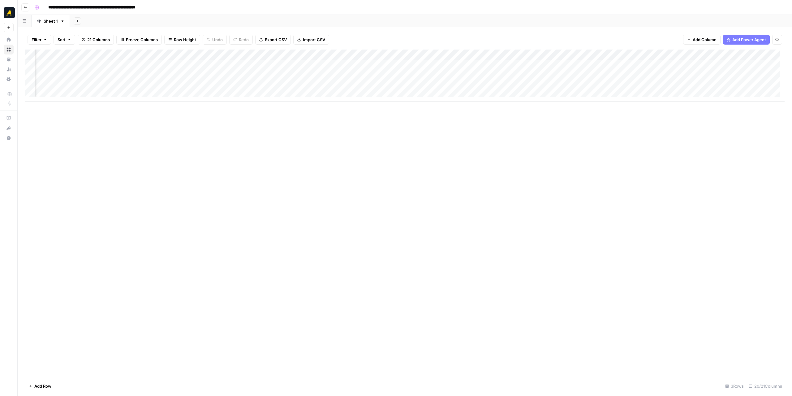
scroll to position [0, 518]
click at [581, 66] on div "Add Column" at bounding box center [404, 75] width 759 height 52
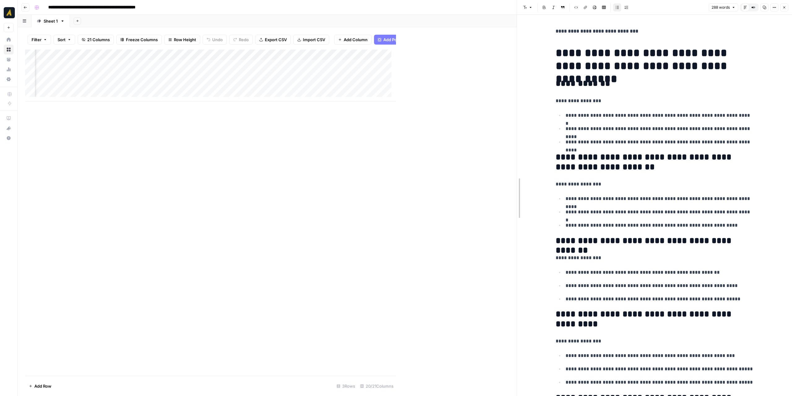
drag, startPoint x: 396, startPoint y: 140, endPoint x: 517, endPoint y: 141, distance: 120.6
click at [223, 64] on div "Add Column" at bounding box center [270, 75] width 491 height 52
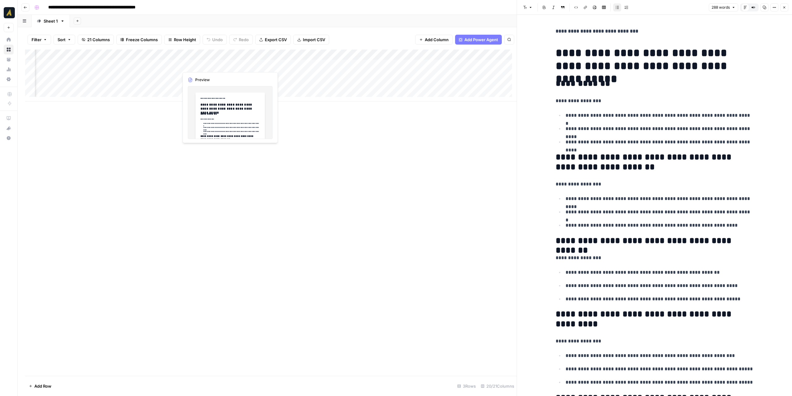
click at [223, 64] on div "Add Column" at bounding box center [270, 75] width 491 height 52
click at [173, 65] on div "Add Column" at bounding box center [270, 75] width 491 height 52
click at [233, 63] on div "Add Column" at bounding box center [270, 75] width 491 height 52
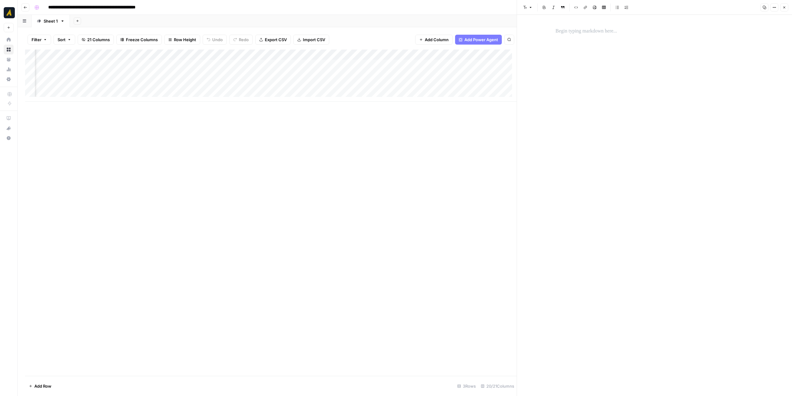
scroll to position [0, 802]
click at [294, 63] on div "Add Column" at bounding box center [270, 75] width 491 height 52
click at [230, 67] on div "Add Column" at bounding box center [270, 75] width 491 height 52
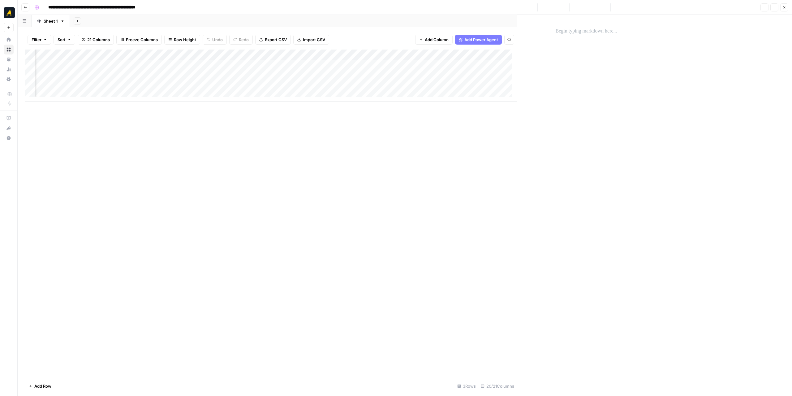
click at [624, 52] on div at bounding box center [654, 205] width 205 height 381
click at [608, 38] on div at bounding box center [654, 205] width 205 height 381
click at [604, 29] on p at bounding box center [654, 31] width 198 height 8
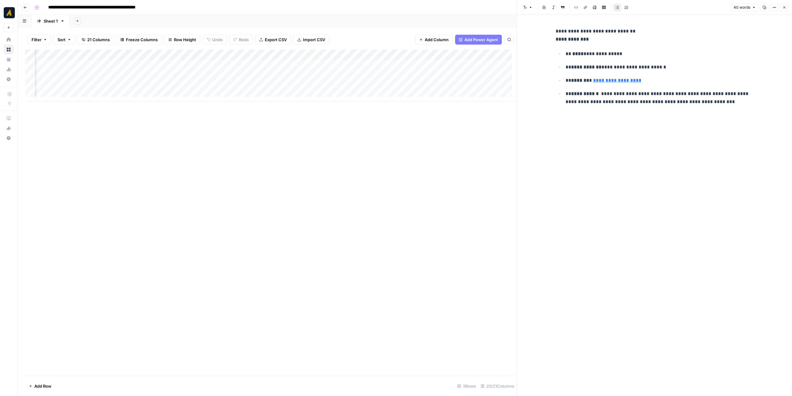
click at [444, 181] on div "Add Column" at bounding box center [270, 212] width 491 height 326
click at [784, 8] on icon "button" at bounding box center [784, 8] width 4 height 4
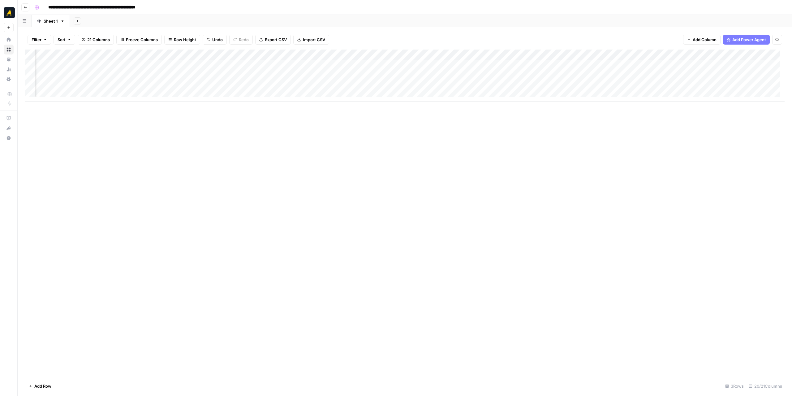
scroll to position [0, 403]
click at [695, 62] on div "Add Column" at bounding box center [404, 75] width 759 height 52
click at [492, 63] on div "Add Column" at bounding box center [404, 75] width 759 height 52
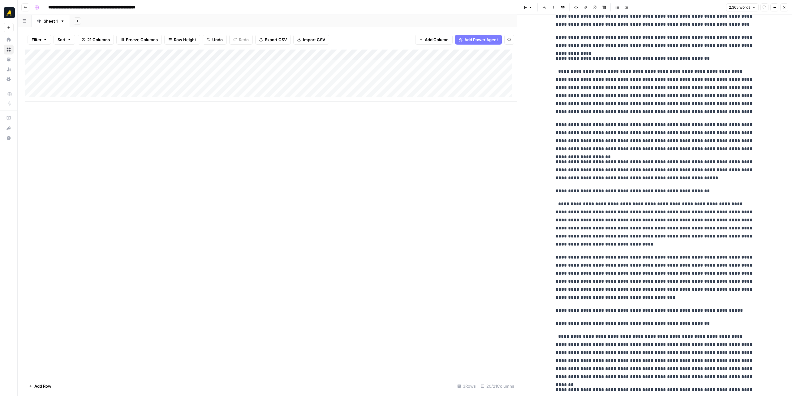
scroll to position [1206, 0]
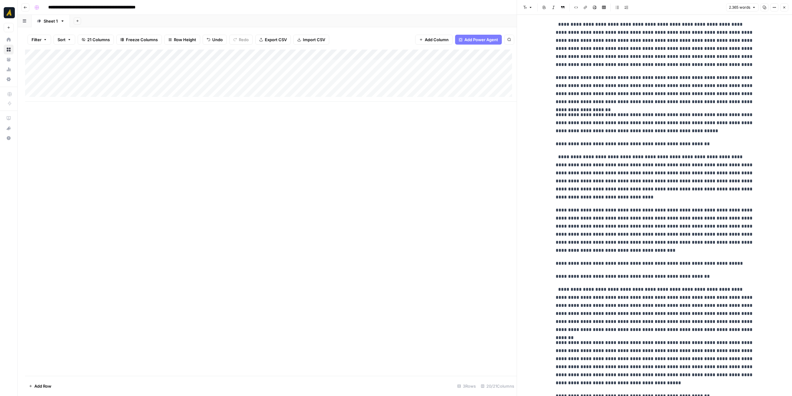
click at [785, 6] on icon "button" at bounding box center [784, 8] width 4 height 4
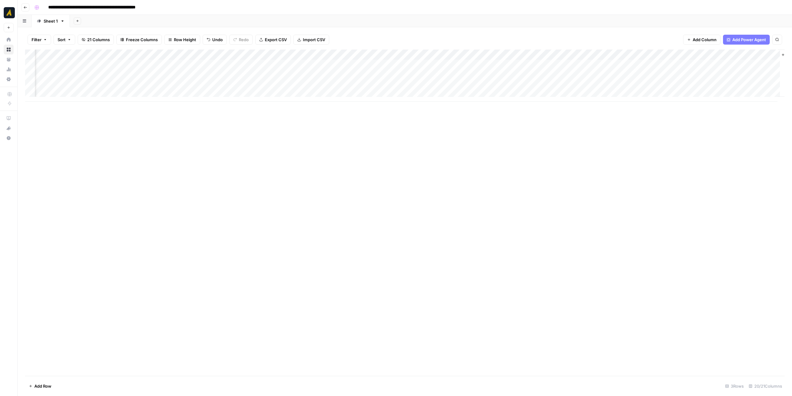
scroll to position [0, 831]
click at [319, 63] on div "Add Column" at bounding box center [404, 75] width 759 height 52
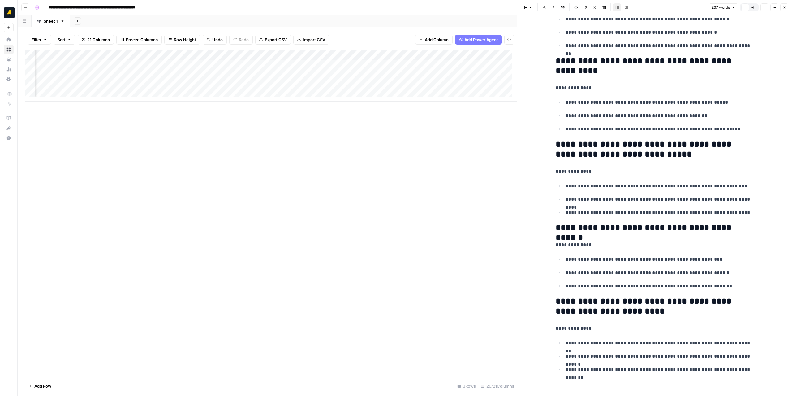
scroll to position [0, 703]
click at [367, 51] on div "Add Column" at bounding box center [270, 75] width 491 height 52
click at [340, 106] on span "Configure Inputs" at bounding box center [328, 107] width 54 height 6
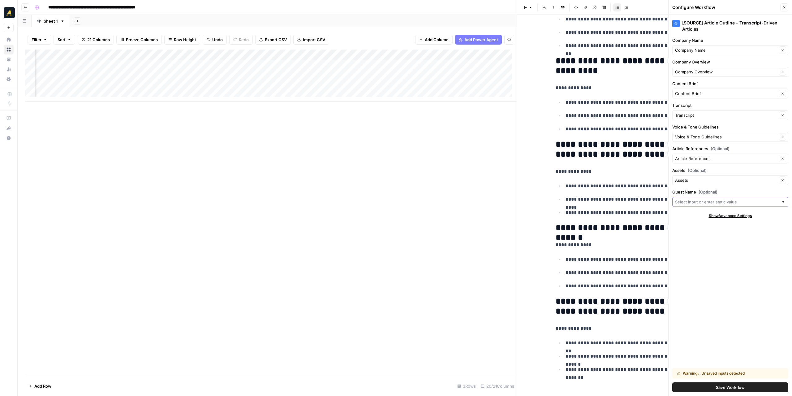
click at [773, 200] on input "Guest Name (Optional)" at bounding box center [727, 202] width 104 height 6
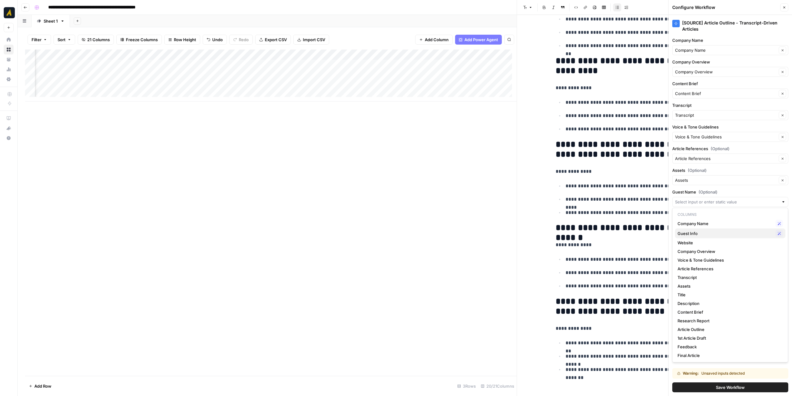
click at [738, 231] on span "Guest Info" at bounding box center [725, 233] width 96 height 6
type input "Guest Info"
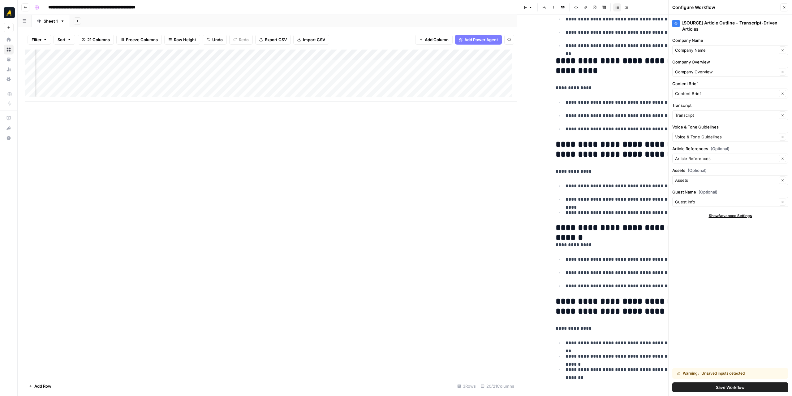
click at [730, 389] on span "Save Workflow" at bounding box center [730, 387] width 29 height 6
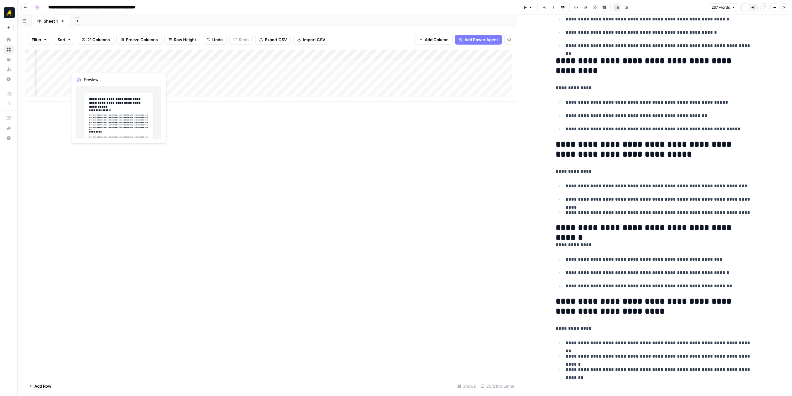
click at [116, 61] on div "Add Column" at bounding box center [270, 75] width 491 height 52
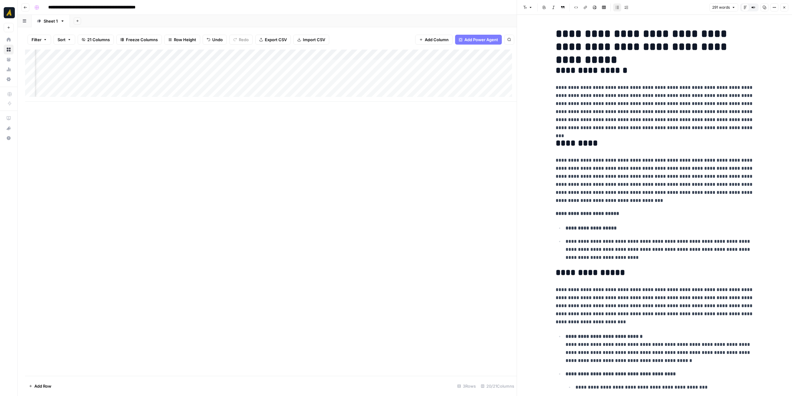
scroll to position [0, 358]
click at [155, 65] on div "Add Column" at bounding box center [270, 75] width 491 height 52
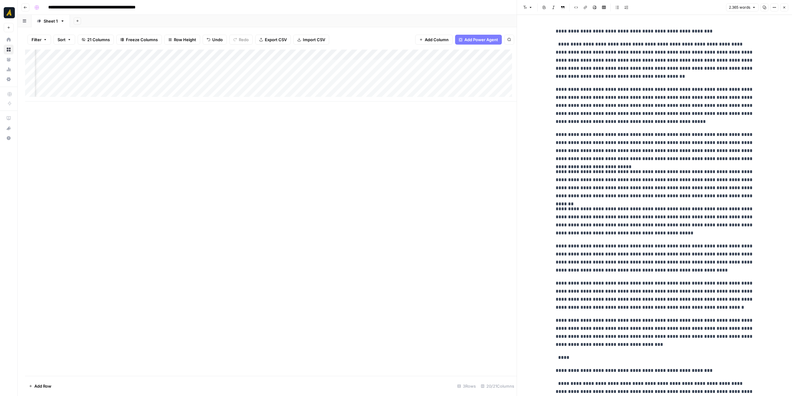
click at [555, 32] on p "**********" at bounding box center [654, 31] width 198 height 8
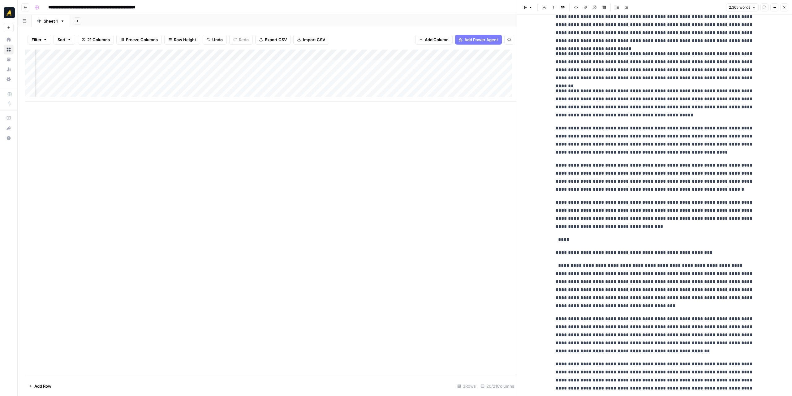
scroll to position [124, 0]
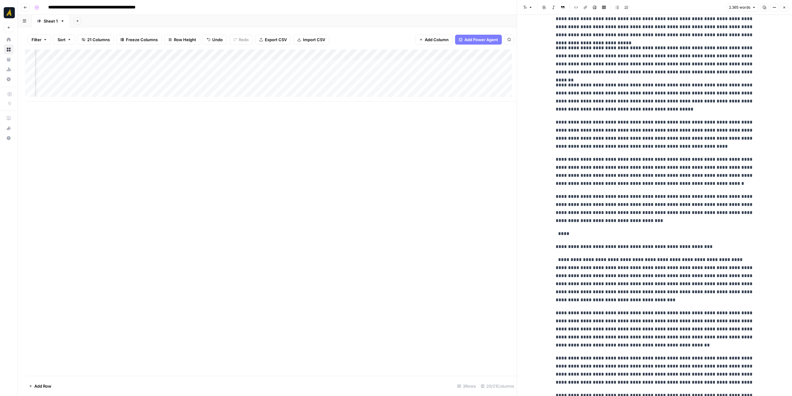
click at [555, 245] on p "**********" at bounding box center [654, 246] width 198 height 8
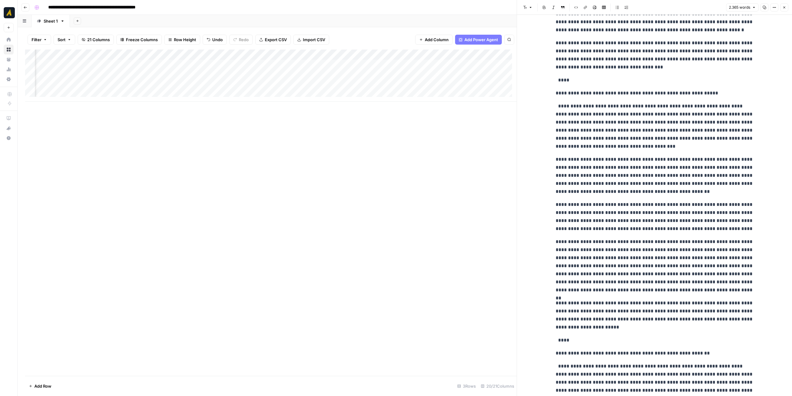
scroll to position [278, 0]
click at [555, 349] on p "**********" at bounding box center [654, 352] width 198 height 8
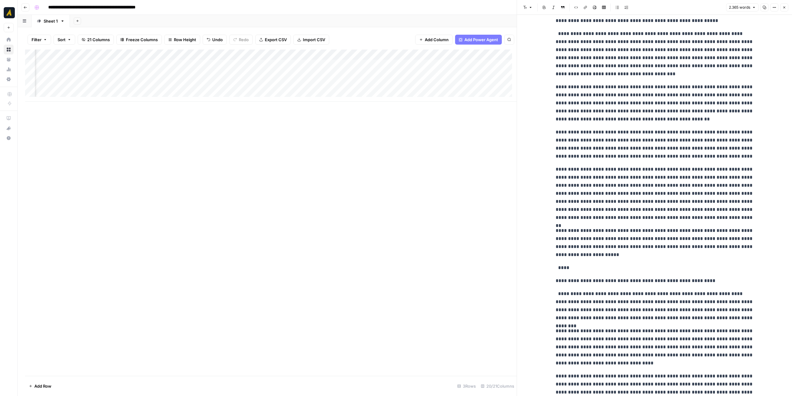
scroll to position [495, 0]
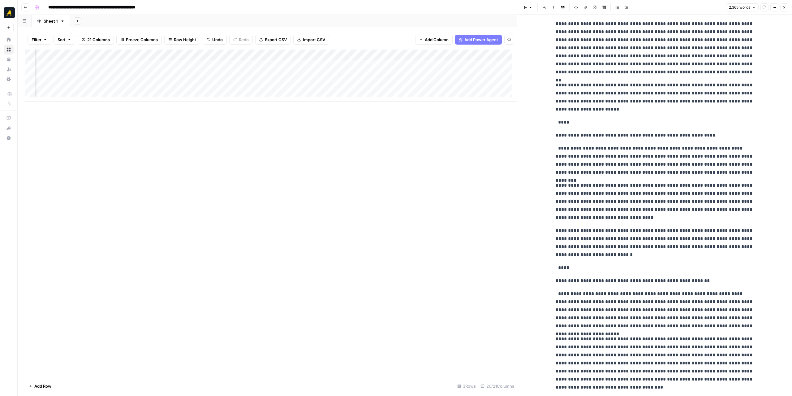
click at [555, 281] on p "**********" at bounding box center [654, 280] width 198 height 8
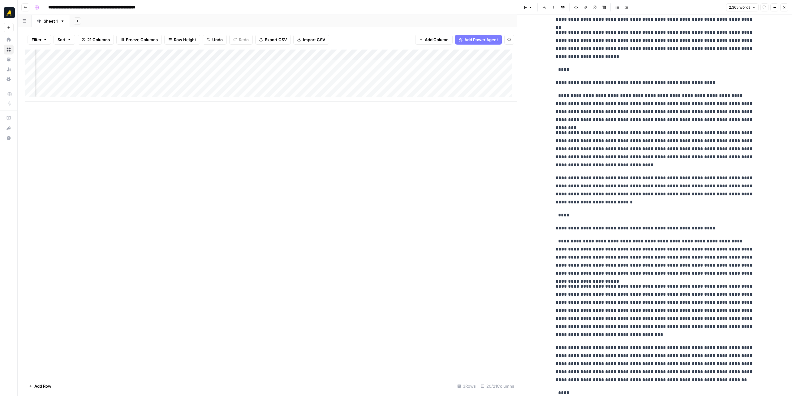
scroll to position [618, 0]
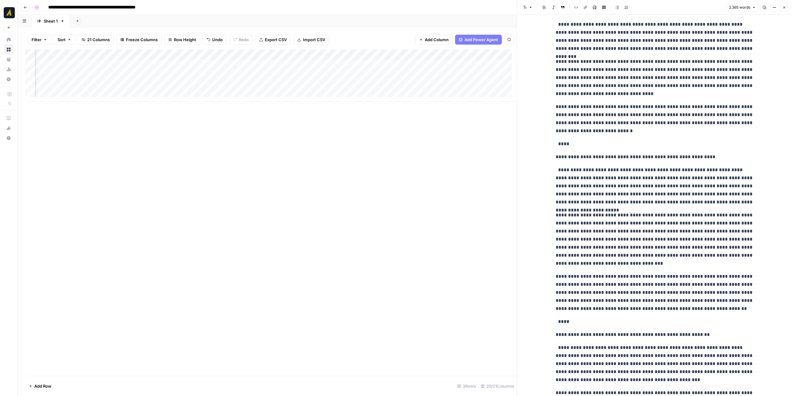
click at [555, 336] on p "**********" at bounding box center [654, 334] width 198 height 8
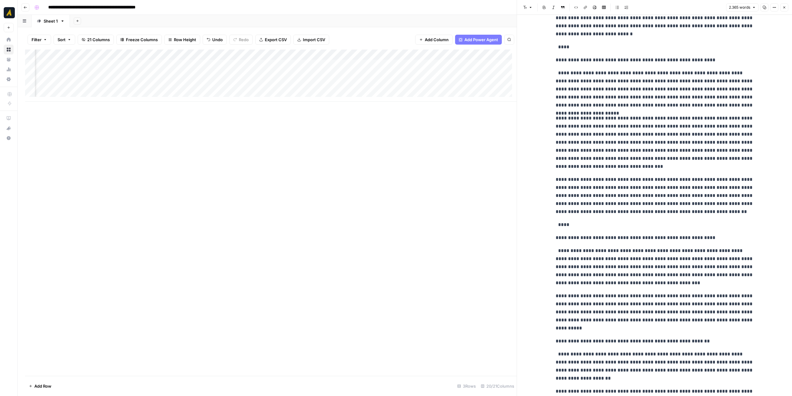
scroll to position [804, 0]
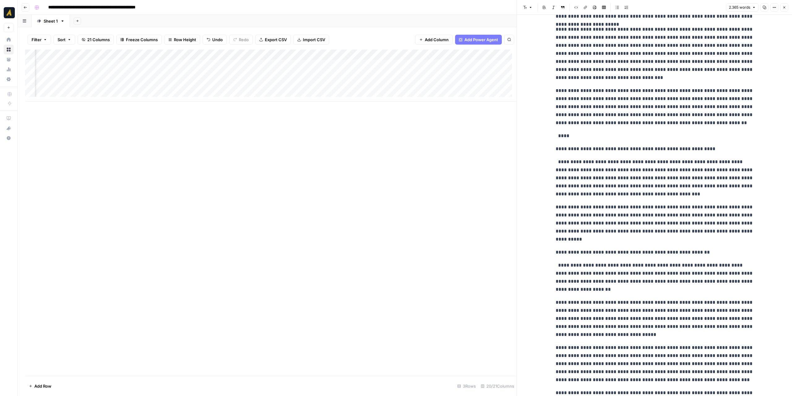
click at [555, 254] on p "**********" at bounding box center [654, 252] width 198 height 8
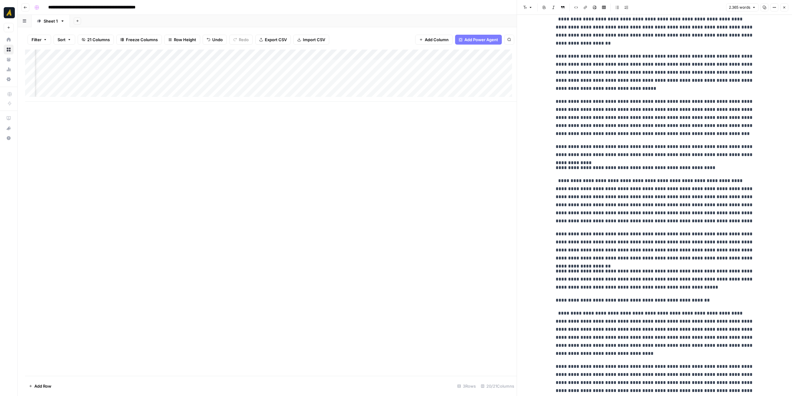
scroll to position [1051, 0]
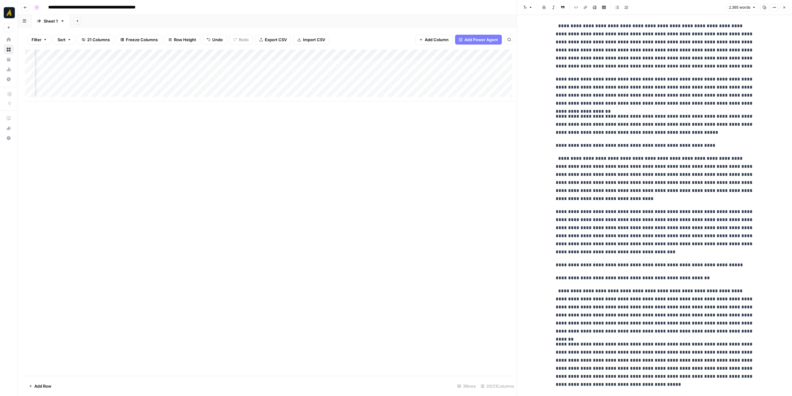
scroll to position [1206, 0]
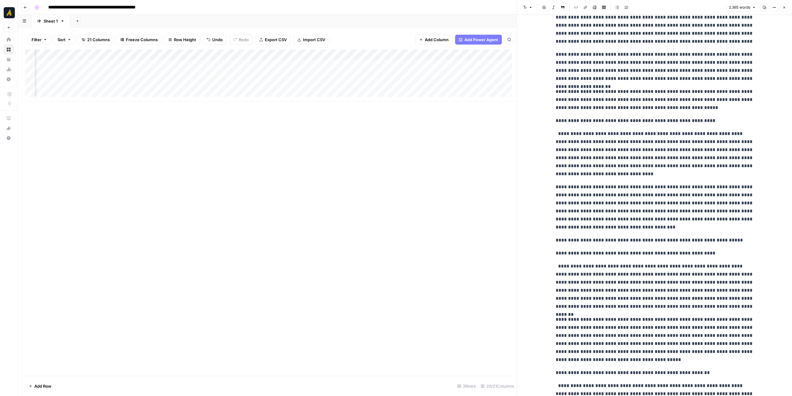
scroll to position [1299, 0]
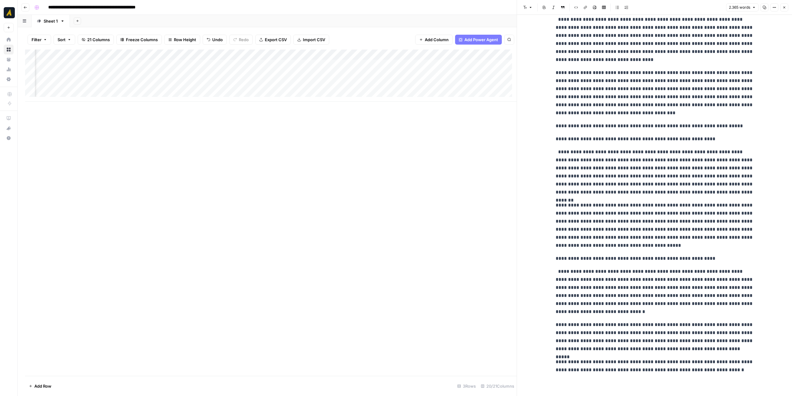
scroll to position [0, 855]
click at [243, 64] on div "Add Column" at bounding box center [270, 75] width 491 height 52
drag, startPoint x: 218, startPoint y: 53, endPoint x: 190, endPoint y: 54, distance: 28.5
click at [190, 54] on div "Add Column" at bounding box center [270, 75] width 491 height 52
click at [289, 64] on div "Add Column" at bounding box center [270, 75] width 491 height 52
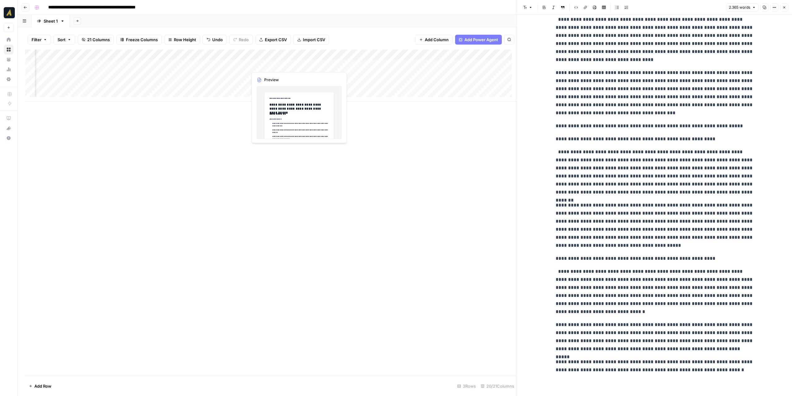
click at [289, 64] on div "Add Column" at bounding box center [270, 75] width 491 height 52
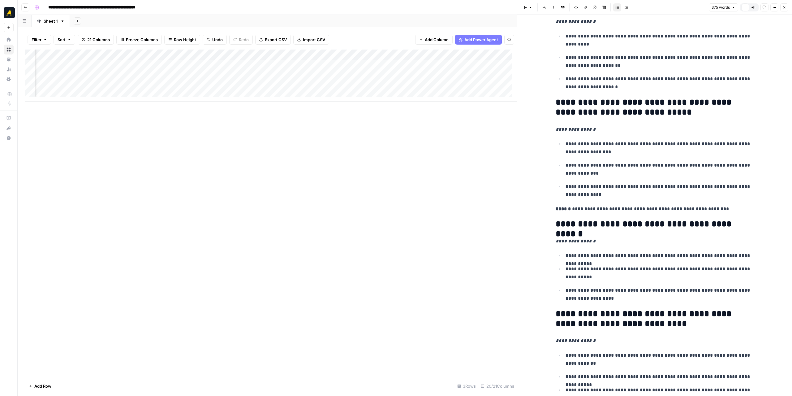
scroll to position [448, 0]
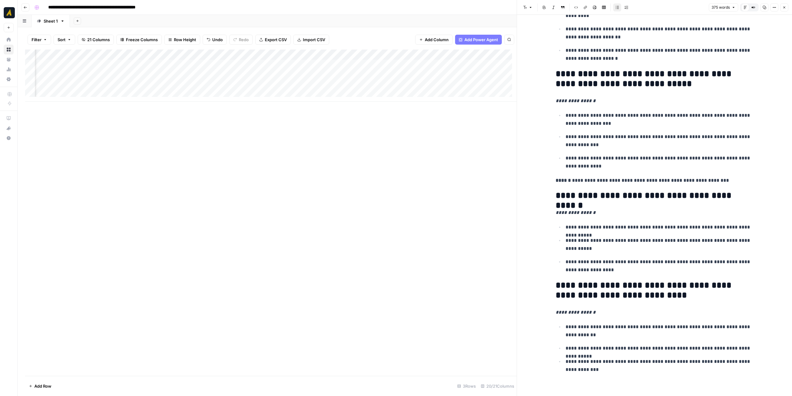
click at [785, 7] on icon "button" at bounding box center [784, 8] width 4 height 4
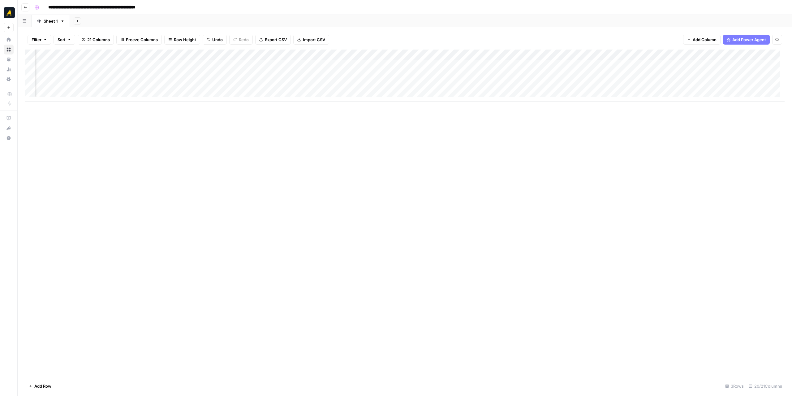
scroll to position [0, 126]
click at [356, 64] on div "Add Column" at bounding box center [404, 75] width 759 height 52
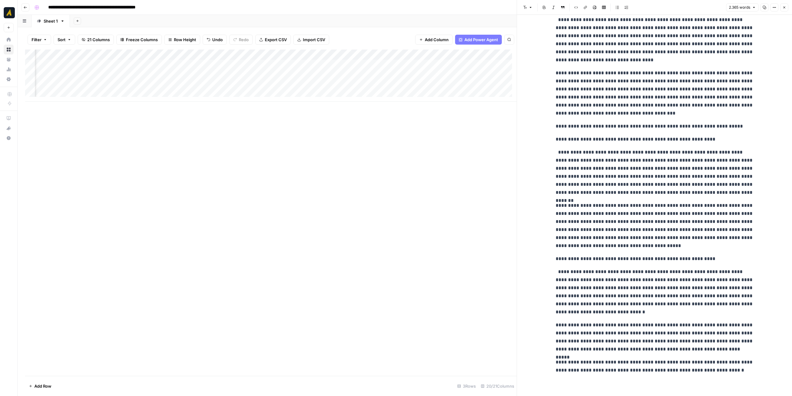
scroll to position [1343, 0]
click at [784, 8] on icon "button" at bounding box center [784, 8] width 4 height 4
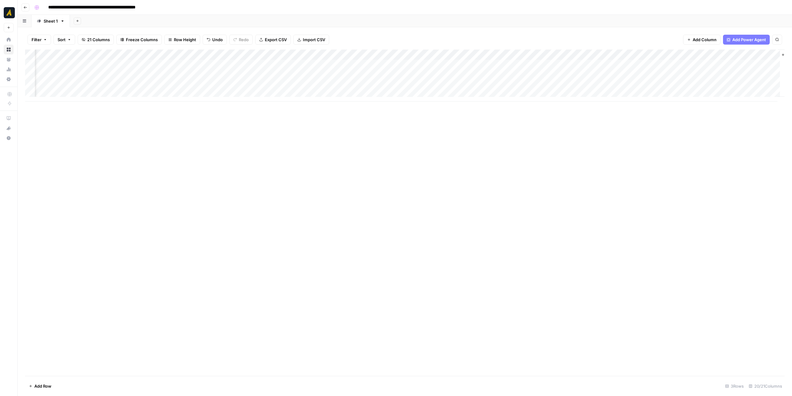
scroll to position [0, 810]
click at [482, 65] on div "Add Column" at bounding box center [404, 75] width 759 height 52
click at [538, 63] on div "Add Column" at bounding box center [404, 75] width 759 height 52
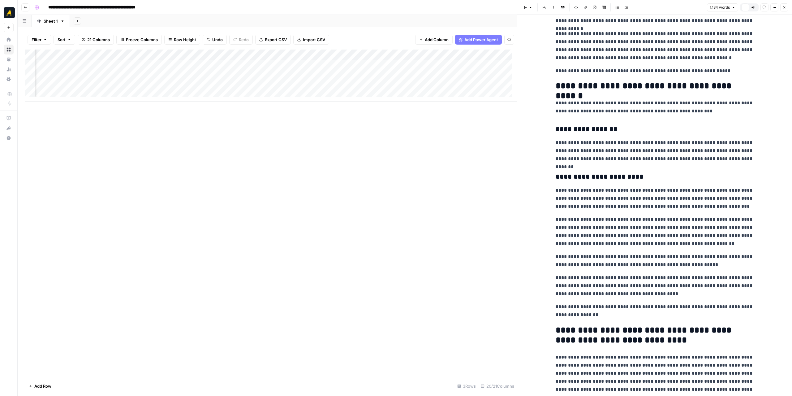
scroll to position [880, 0]
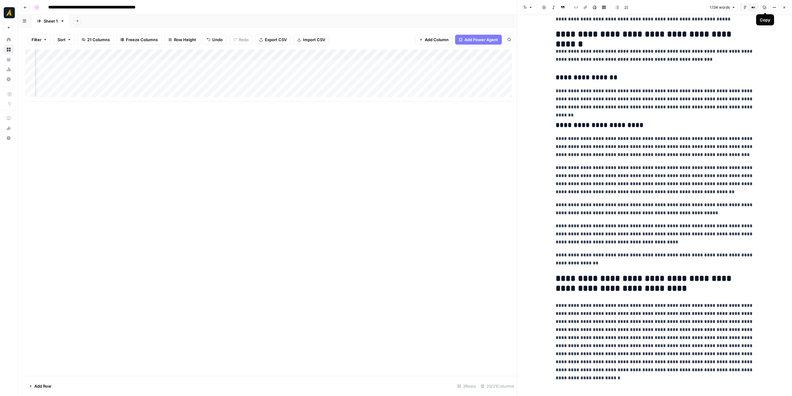
click at [764, 8] on icon "button" at bounding box center [764, 8] width 4 height 4
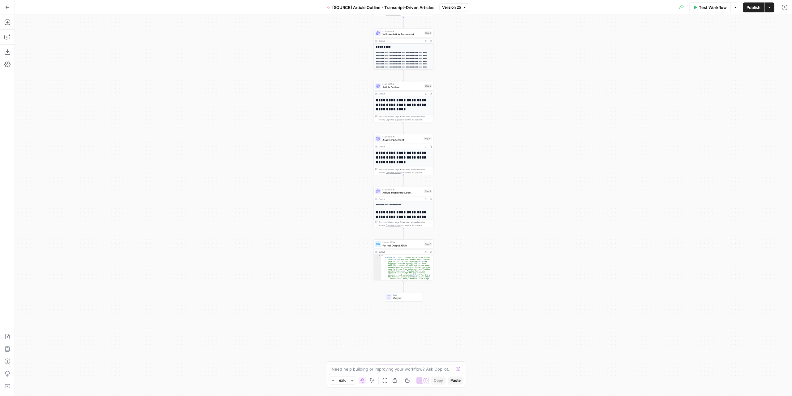
click at [480, 204] on div "**********" at bounding box center [403, 205] width 777 height 381
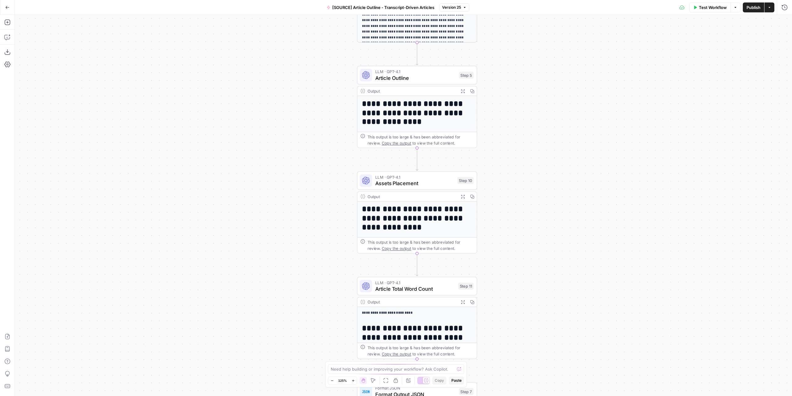
drag, startPoint x: 456, startPoint y: 149, endPoint x: 546, endPoint y: 257, distance: 140.7
click at [546, 257] on div "**********" at bounding box center [403, 205] width 777 height 381
click at [430, 182] on span "Assets Placement" at bounding box center [414, 183] width 79 height 8
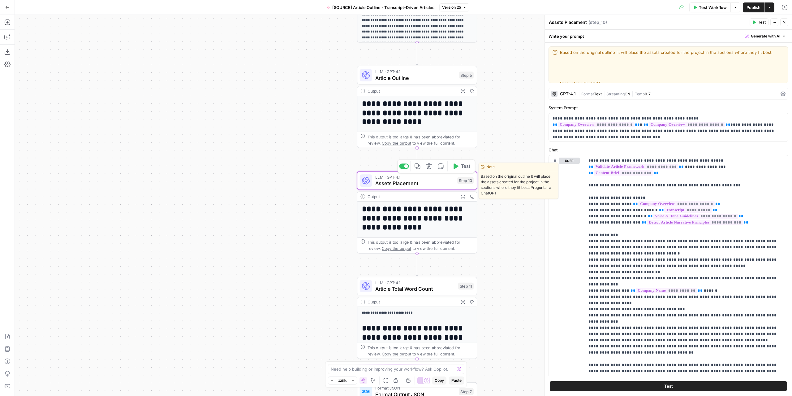
click at [459, 167] on button "Test" at bounding box center [461, 166] width 24 height 10
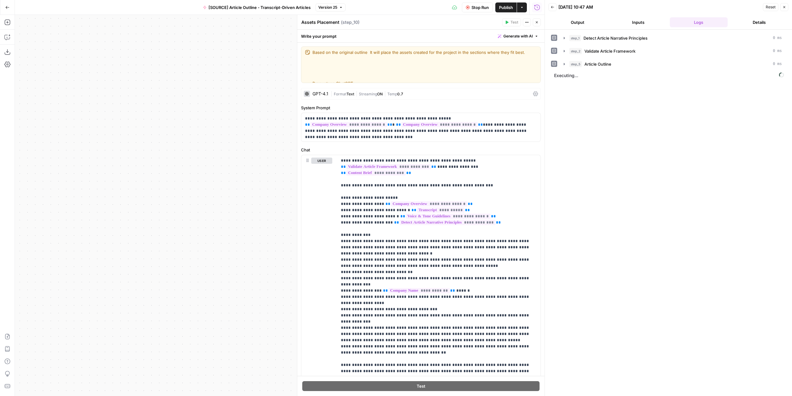
click at [585, 23] on button "Output" at bounding box center [577, 22] width 58 height 10
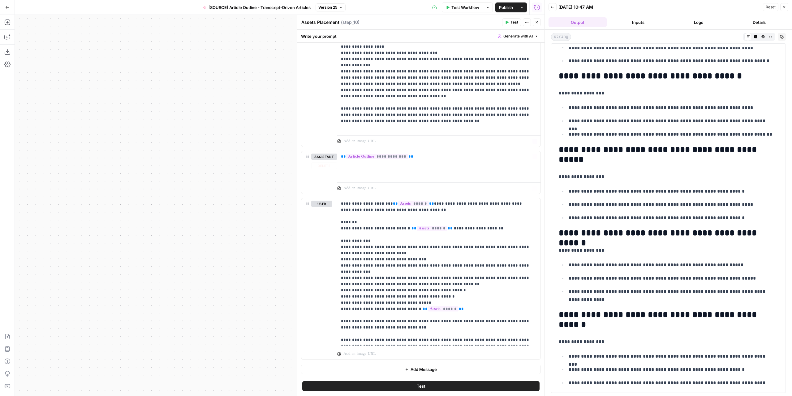
scroll to position [291, 0]
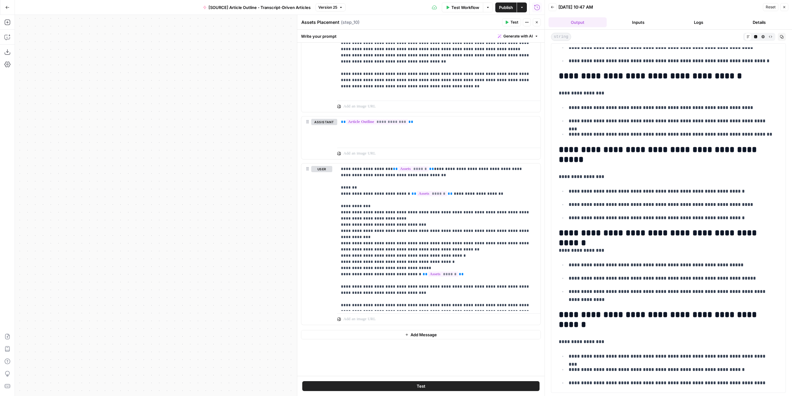
click at [643, 21] on button "Inputs" at bounding box center [638, 22] width 58 height 10
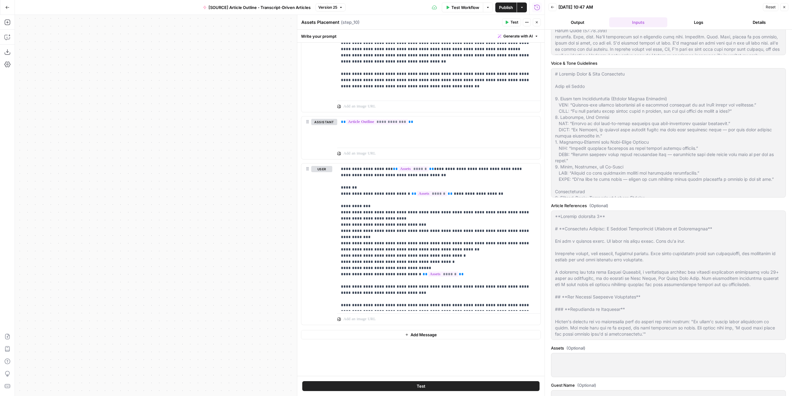
scroll to position [435, 0]
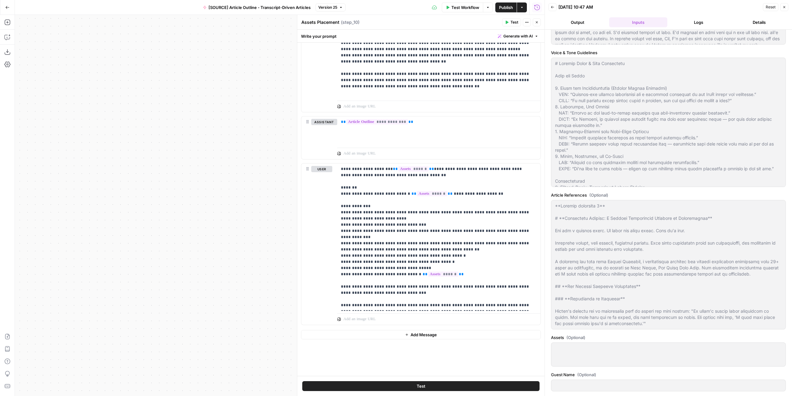
click at [741, 354] on div at bounding box center [668, 354] width 235 height 24
click at [434, 271] on span "******" at bounding box center [443, 273] width 31 height 5
click at [511, 268] on p "**********" at bounding box center [436, 237] width 191 height 142
